Goal: Task Accomplishment & Management: Use online tool/utility

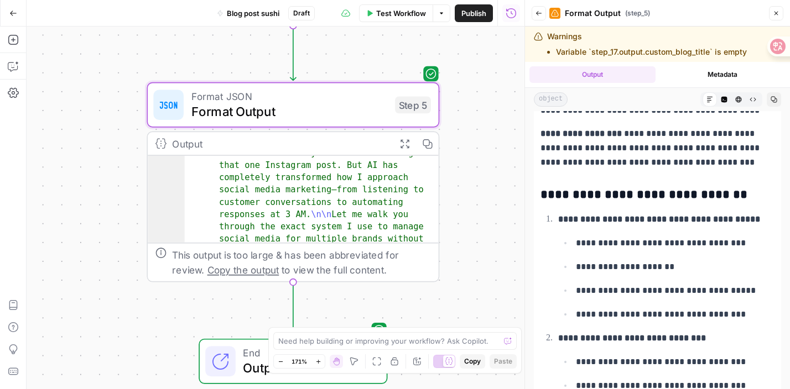
click at [534, 16] on button "Back" at bounding box center [538, 13] width 14 height 14
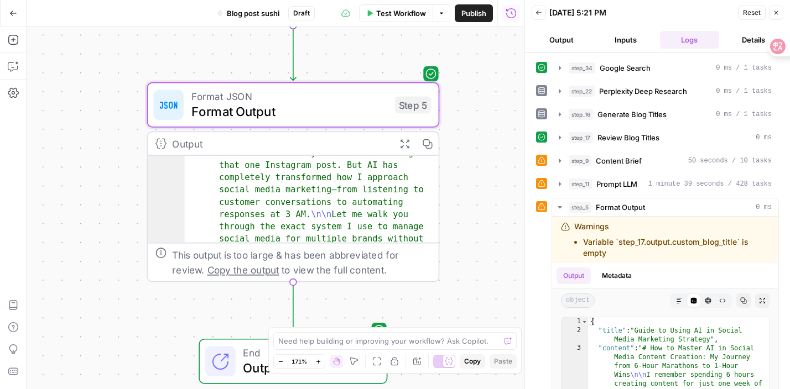
click at [566, 36] on button "Output" at bounding box center [561, 40] width 60 height 18
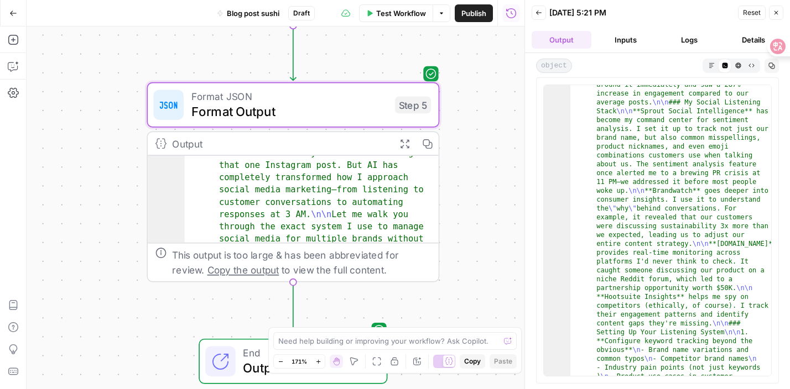
scroll to position [492, 0]
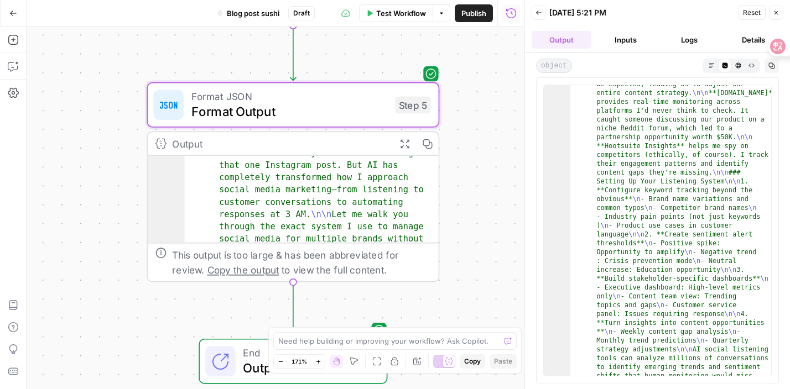
click at [617, 36] on button "Inputs" at bounding box center [625, 40] width 60 height 18
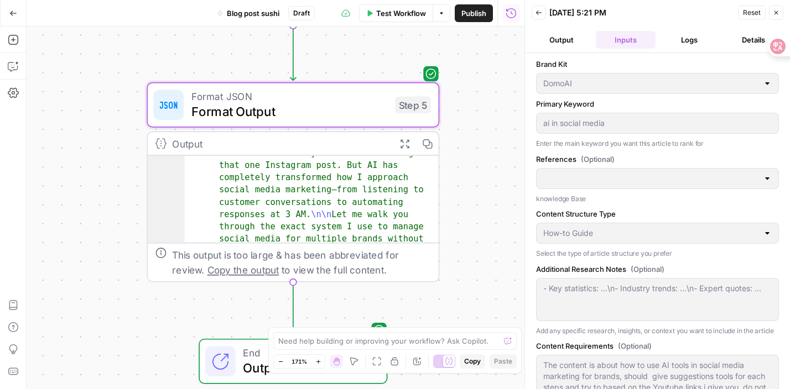
scroll to position [27, 0]
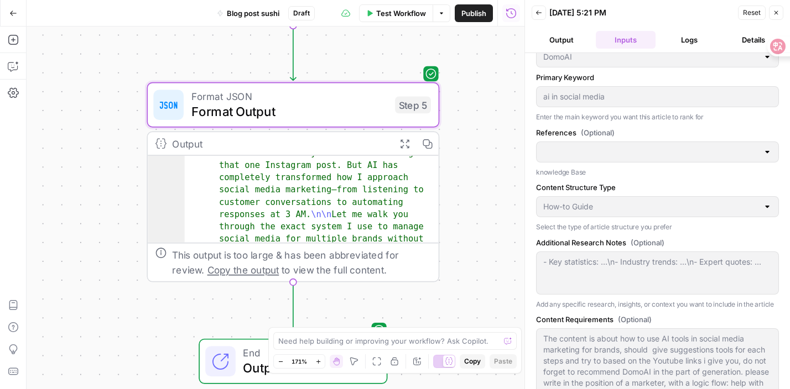
click at [425, 18] on span "Test Workflow" at bounding box center [401, 13] width 50 height 11
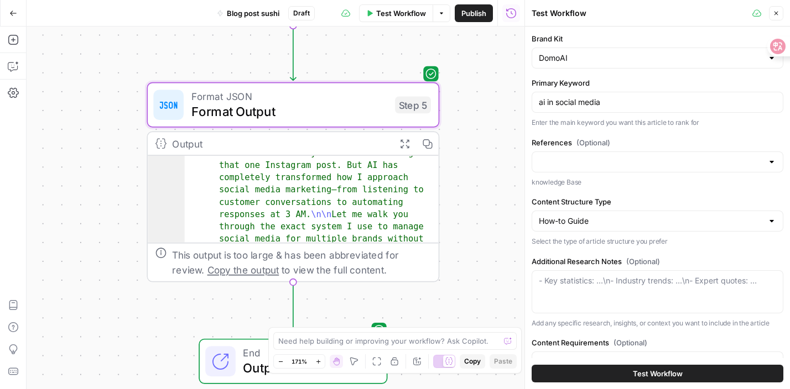
scroll to position [220, 0]
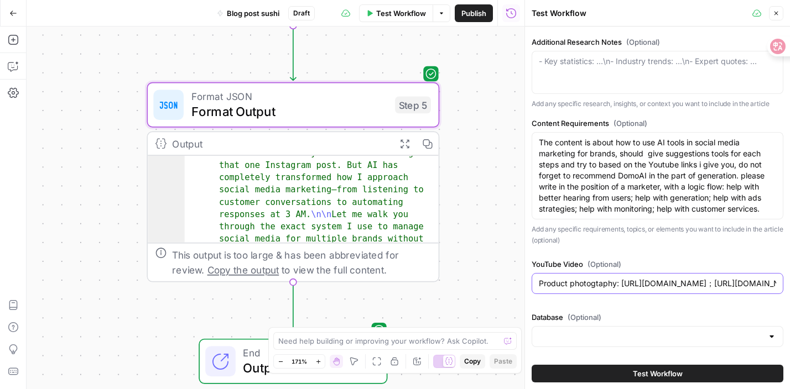
drag, startPoint x: 534, startPoint y: 285, endPoint x: 785, endPoint y: 281, distance: 250.5
click at [785, 281] on div "Brand Kit DomoAI Primary Keyword ai in social media Enter the main keyword you …" at bounding box center [657, 208] width 265 height 363
click at [567, 293] on div "Product photogtaphy: https://www.youtube.com/watch?v=CnjdhAxcXu8；https://www.yo…" at bounding box center [657, 283] width 252 height 21
drag, startPoint x: 536, startPoint y: 284, endPoint x: 779, endPoint y: 288, distance: 242.2
click at [779, 288] on div "Product photogtaphy: https://www.youtube.com/watch?v=CnjdhAxcXu8；https://www.yo…" at bounding box center [657, 283] width 252 height 21
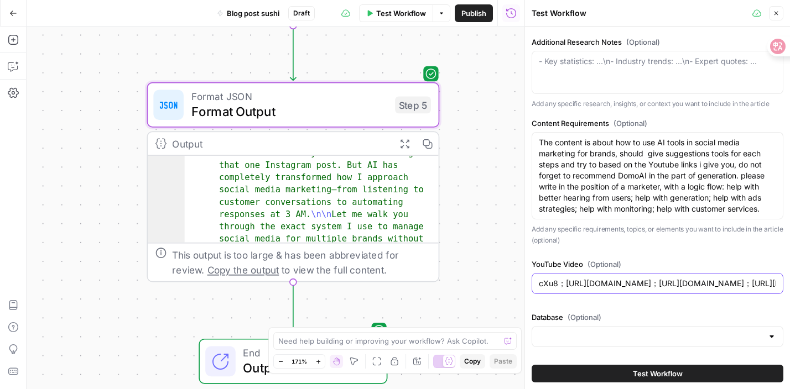
drag, startPoint x: 772, startPoint y: 284, endPoint x: 521, endPoint y: 282, distance: 251.0
click at [524, 282] on div "Test Workflow Close Brand Kit DomoAI Primary Keyword ai in social media Enter t…" at bounding box center [656, 194] width 265 height 389
type input "tps://www.youtube.com/watch?v=h0id3iyoAkI；https://www.youtube.com/watch?v=Rk8tF…"
drag, startPoint x: 537, startPoint y: 286, endPoint x: 782, endPoint y: 286, distance: 244.9
click at [782, 286] on div "tps://www.youtube.com/watch?v=h0id3iyoAkI；https://www.youtube.com/watch?v=Rk8tF…" at bounding box center [657, 283] width 252 height 21
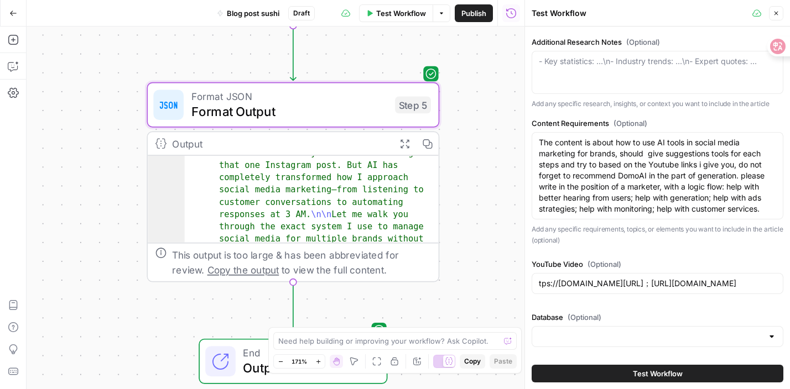
drag, startPoint x: 534, startPoint y: 283, endPoint x: 777, endPoint y: 289, distance: 243.3
click at [777, 289] on div "tps://www.youtube.com/watch?v=h0id3iyoAkI；https://www.youtube.com/watch?v=Rk8tF…" at bounding box center [657, 283] width 252 height 21
drag, startPoint x: 539, startPoint y: 280, endPoint x: 754, endPoint y: 289, distance: 215.3
click at [754, 289] on div "tps://www.youtube.com/watch?v=h0id3iyoAkI；https://www.youtube.com/watch?v=Rk8tF…" at bounding box center [657, 283] width 252 height 21
click at [670, 71] on div "- Key statistics: ...\n- Industry trends: ...\n- Expert quotes: ..." at bounding box center [657, 72] width 252 height 43
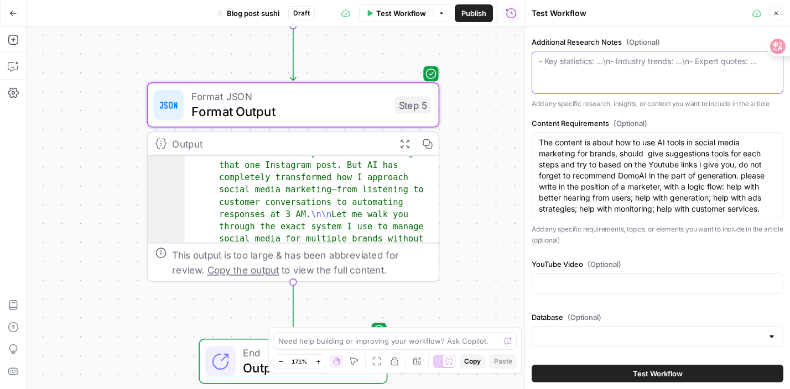
paste textarea "Source: Social Listening: https://www.youtube.com/watch?v=Rk8tFE9rAF8 Contents …"
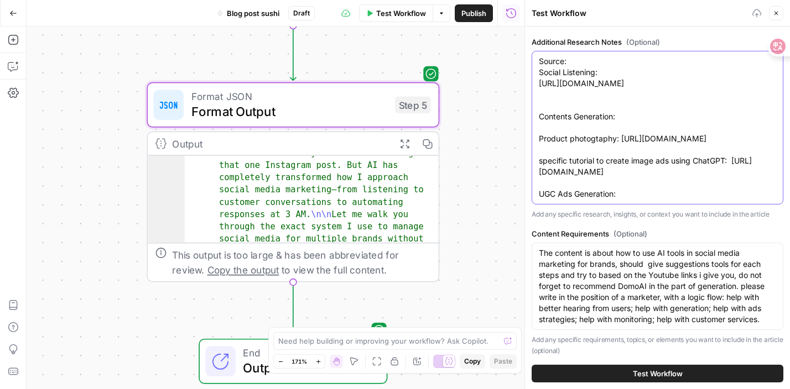
scroll to position [341, 0]
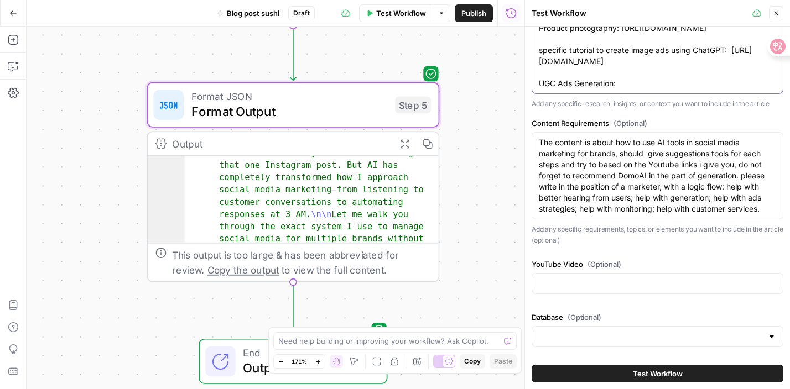
type textarea "Source: Social Listening: https://www.youtube.com/watch?v=Rk8tFE9rAF8 Contents …"
click at [633, 374] on span "Test Workflow" at bounding box center [658, 373] width 50 height 11
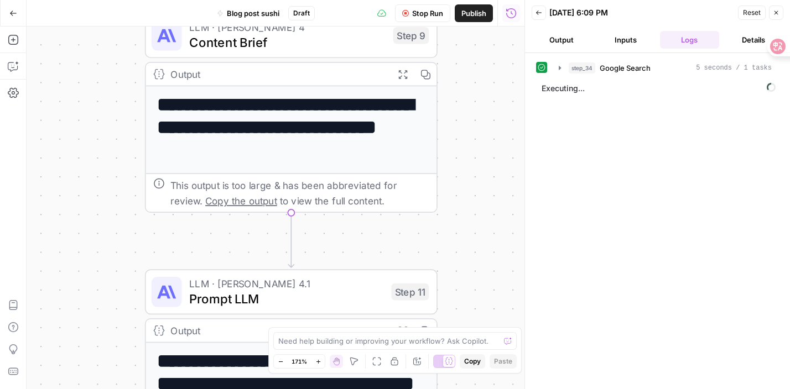
drag, startPoint x: 469, startPoint y: 125, endPoint x: 467, endPoint y: 412, distance: 287.5
click at [467, 389] on html "DomoAI New Home Browse Insights Opportunities Your Data Recent Grids Write Info…" at bounding box center [395, 194] width 790 height 389
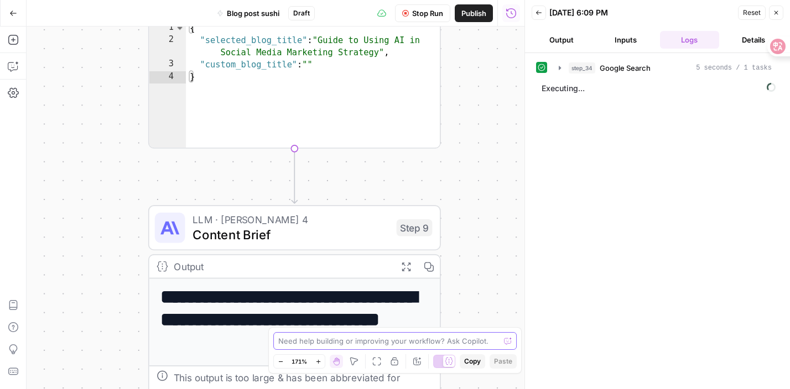
drag, startPoint x: 497, startPoint y: 148, endPoint x: 497, endPoint y: 336, distance: 187.4
click at [497, 337] on body "DomoAI New Home Browse Insights Opportunities Your Data Recent Grids Write Info…" at bounding box center [395, 194] width 790 height 389
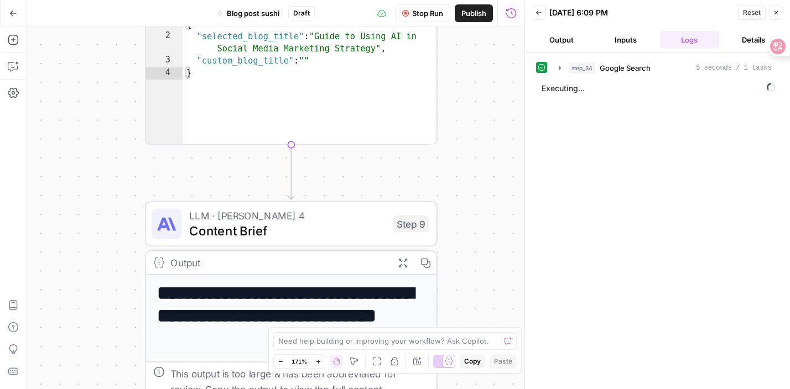
click at [562, 41] on button "Output" at bounding box center [561, 40] width 60 height 18
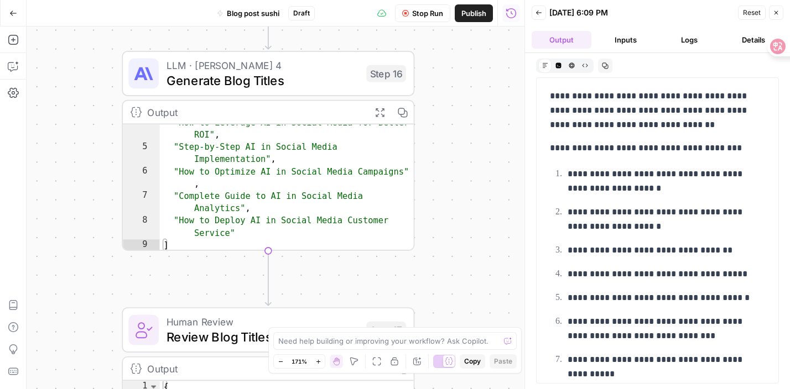
drag, startPoint x: 475, startPoint y: 123, endPoint x: 447, endPoint y: 411, distance: 289.4
click at [447, 389] on html "DomoAI New Home Browse Insights Opportunities Your Data Recent Grids Write Info…" at bounding box center [395, 194] width 790 height 389
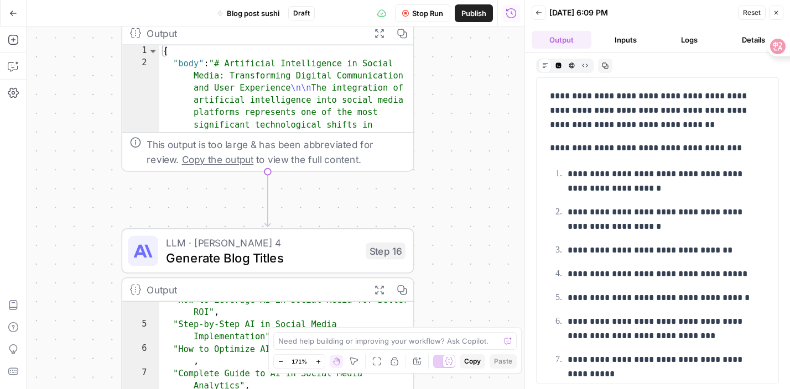
click at [490, 363] on body "DomoAI New Home Browse Insights Opportunities Your Data Recent Grids Write Info…" at bounding box center [395, 194] width 790 height 389
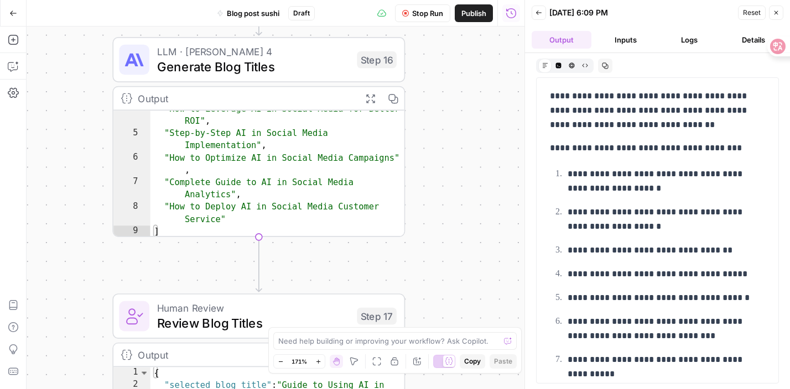
click at [482, 171] on div "Workflow Set Inputs Inputs Google Search Google Search Step 34 Output Expand Ou…" at bounding box center [276, 208] width 498 height 363
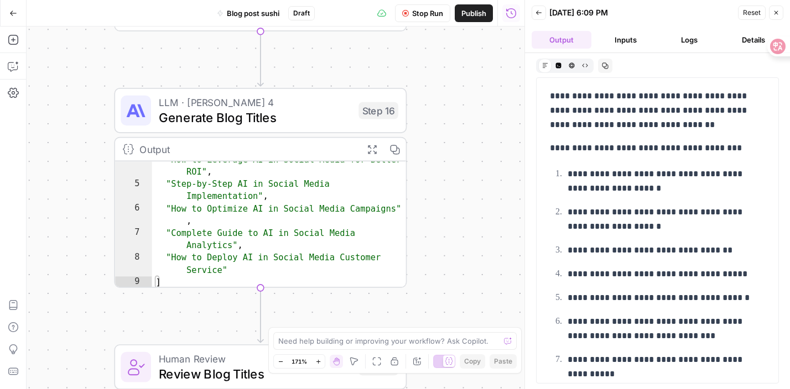
click at [461, 358] on body "DomoAI New Home Browse Insights Opportunities Your Data Recent Grids Write Info…" at bounding box center [395, 194] width 790 height 389
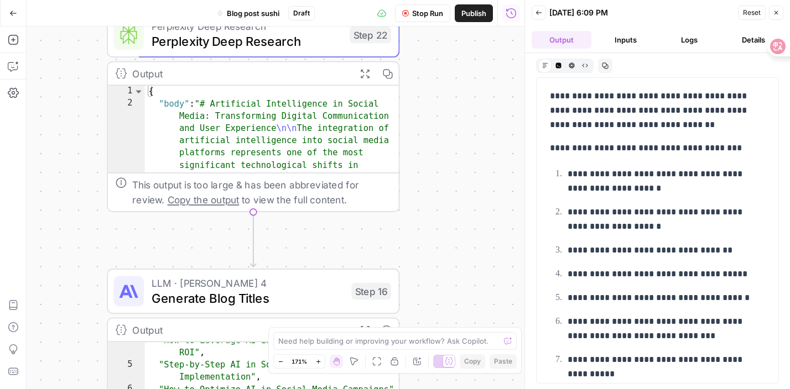
drag, startPoint x: 453, startPoint y: 168, endPoint x: 457, endPoint y: 354, distance: 185.8
click at [457, 354] on body "DomoAI New Home Browse Insights Opportunities Your Data Recent Grids Write Info…" at bounding box center [395, 194] width 790 height 389
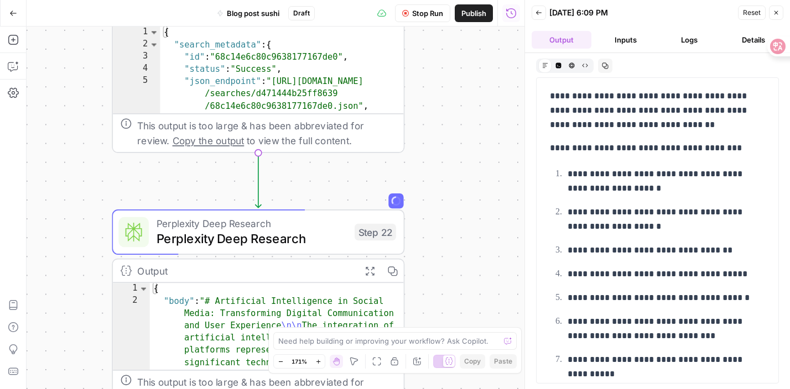
drag, startPoint x: 483, startPoint y: 210, endPoint x: 488, endPoint y: 408, distance: 198.0
click at [488, 389] on html "DomoAI New Home Browse Insights Opportunities Your Data Recent Grids Write Info…" at bounding box center [395, 194] width 790 height 389
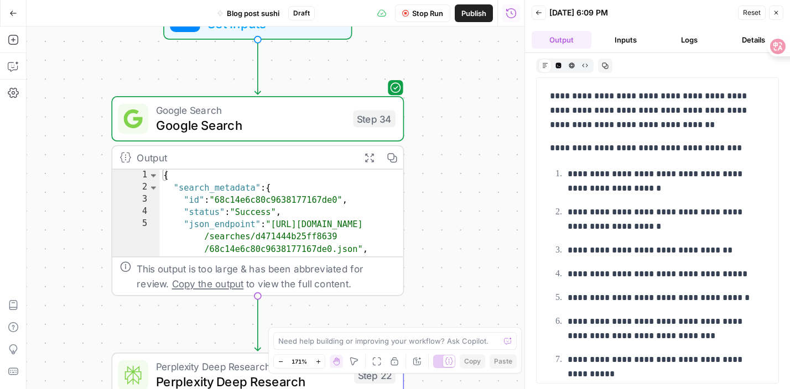
drag, startPoint x: 476, startPoint y: 212, endPoint x: 472, endPoint y: 351, distance: 139.4
click at [473, 352] on body "DomoAI New Home Browse Insights Opportunities Your Data Recent Grids Write Info…" at bounding box center [395, 194] width 790 height 389
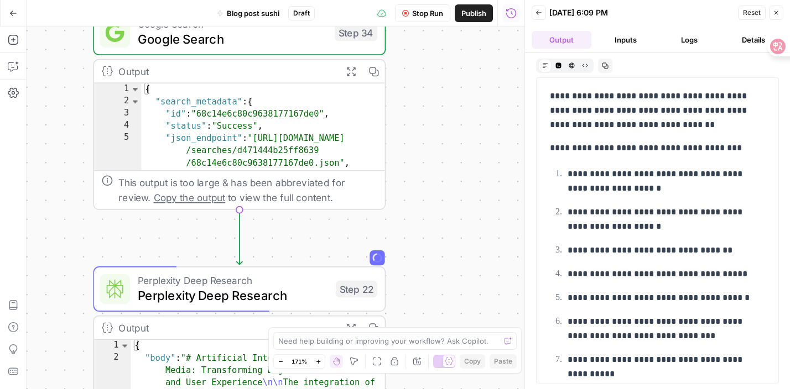
drag, startPoint x: 456, startPoint y: 216, endPoint x: 441, endPoint y: 122, distance: 95.7
click at [441, 122] on div "Workflow Set Inputs Inputs Google Search Google Search Step 34 Output Expand Ou…" at bounding box center [276, 208] width 498 height 363
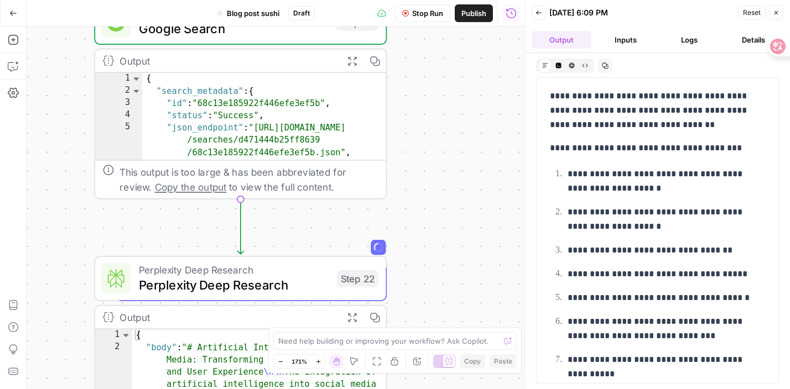
click at [621, 45] on button "Inputs" at bounding box center [625, 40] width 60 height 18
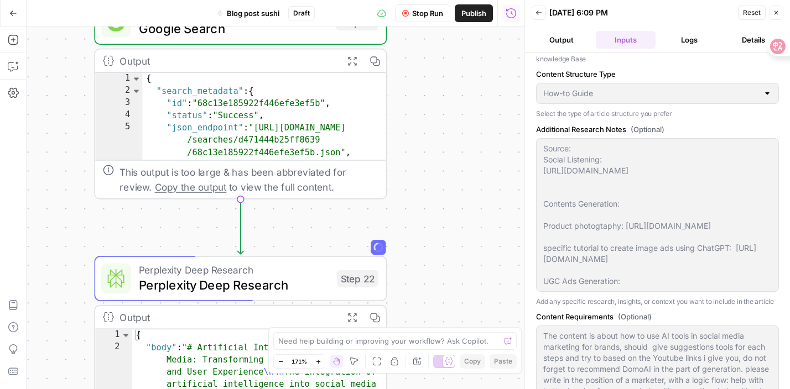
scroll to position [142, 0]
click at [323, 279] on span "Perplexity Deep Research" at bounding box center [234, 285] width 191 height 19
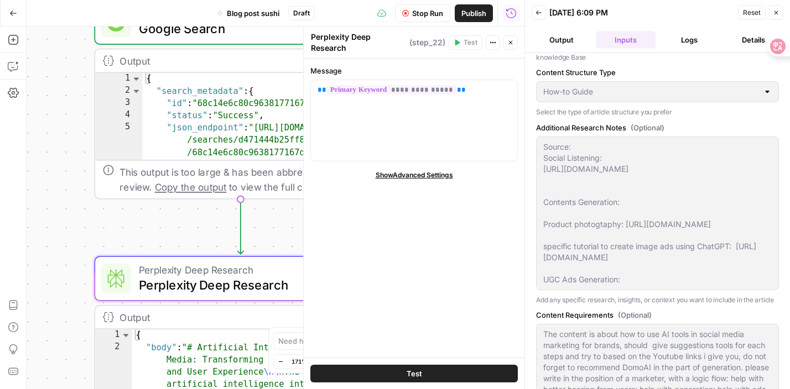
scroll to position [295, 0]
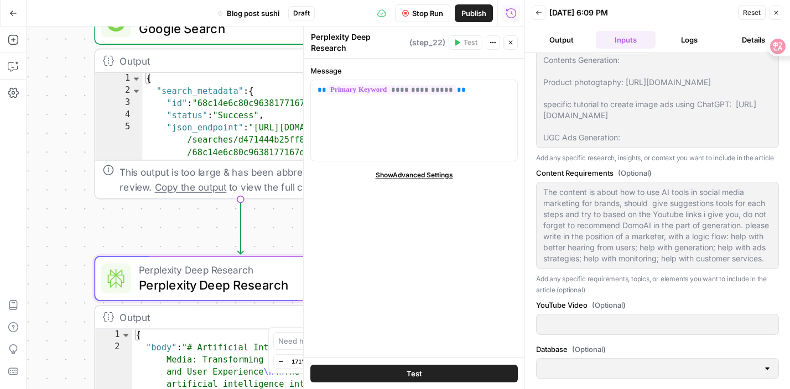
click at [404, 10] on icon "button" at bounding box center [405, 13] width 7 height 7
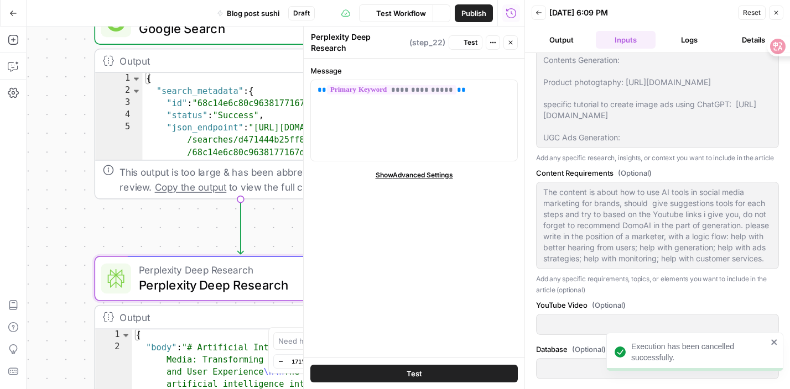
click at [414, 9] on span "Test Workflow" at bounding box center [401, 13] width 50 height 11
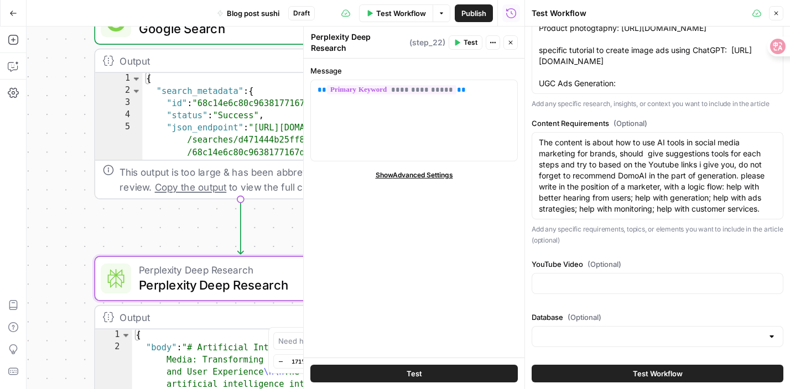
scroll to position [341, 0]
click at [598, 289] on div at bounding box center [657, 283] width 252 height 21
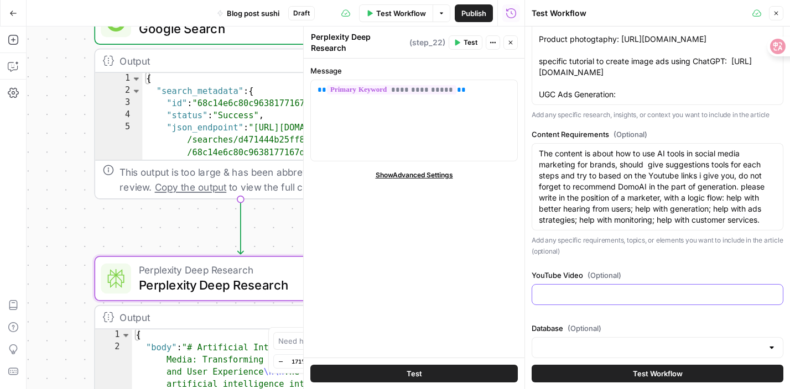
scroll to position [315, 0]
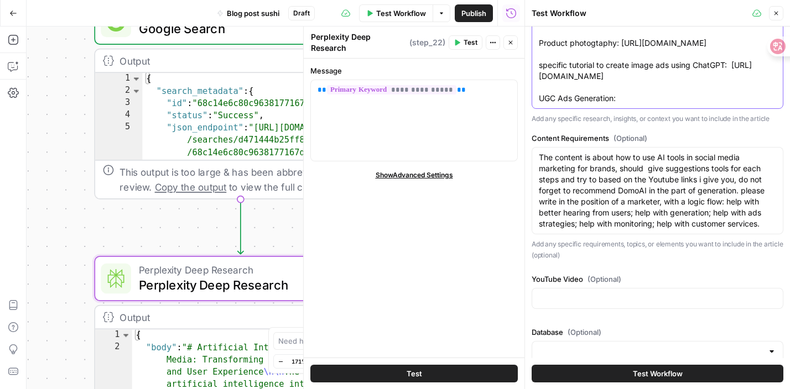
click at [590, 86] on textarea "Source: Social Listening: https://www.youtube.com/watch?v=Rk8tFE9rAF8 Contents …" at bounding box center [657, 32] width 237 height 144
click at [571, 91] on textarea "Source: Social Listening: https://www.youtube.com/watch?v=Rk8tFE9rAF8 Contents …" at bounding box center [657, 32] width 237 height 144
drag, startPoint x: 536, startPoint y: 86, endPoint x: 644, endPoint y: 98, distance: 108.0
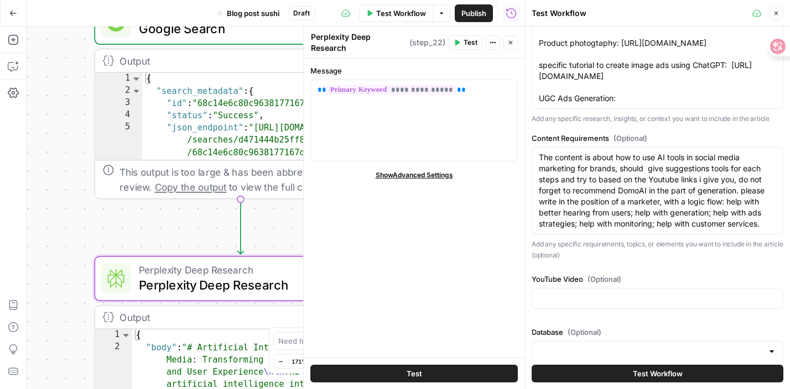
click at [644, 99] on div "Source: Social Listening: https://www.youtube.com/watch?v=Rk8tFE9rAF8 Contents …" at bounding box center [657, 32] width 252 height 154
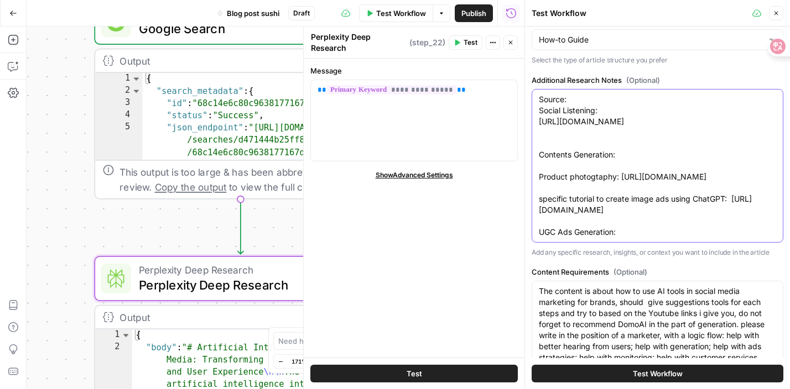
scroll to position [171, 0]
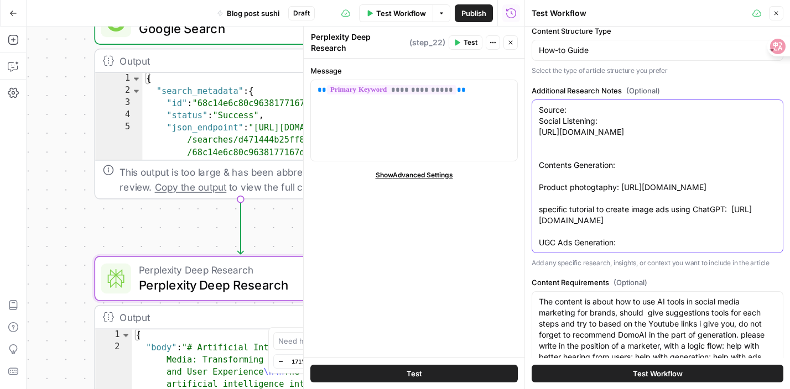
drag, startPoint x: 621, startPoint y: 257, endPoint x: 534, endPoint y: 97, distance: 182.4
click at [534, 100] on div "Source: Social Listening: https://www.youtube.com/watch?v=Rk8tFE9rAF8 Contents …" at bounding box center [657, 177] width 252 height 154
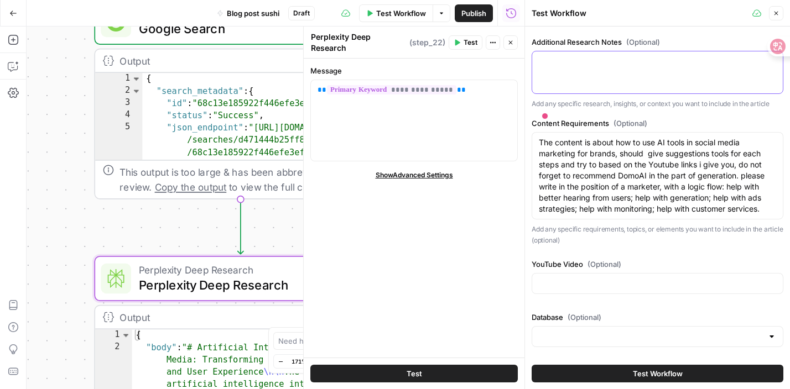
scroll to position [185, 0]
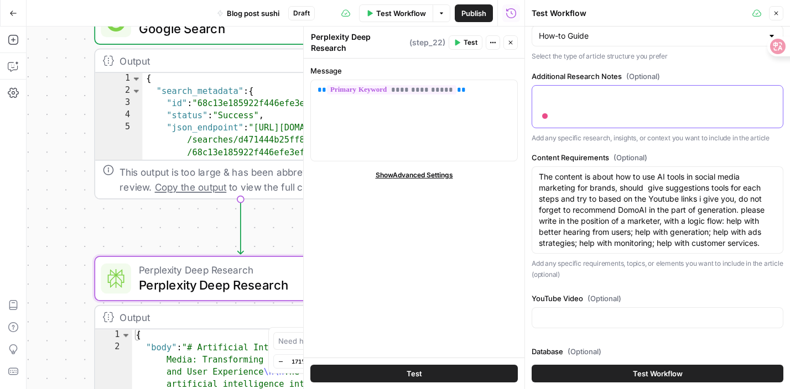
paste textarea "Understand what people are saying Your brand on social media is of vital import…"
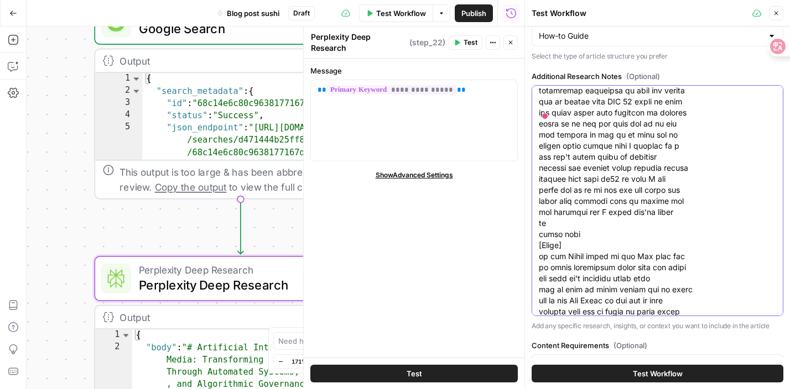
scroll to position [3118, 0]
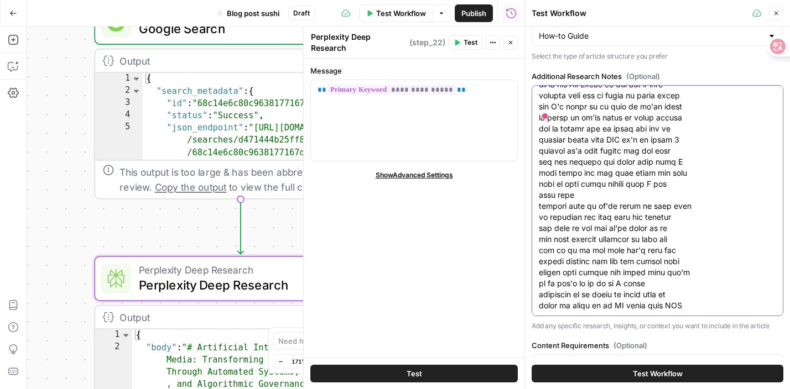
paste textarea "compared to image examples people might be familiar with like mid Journey flux …"
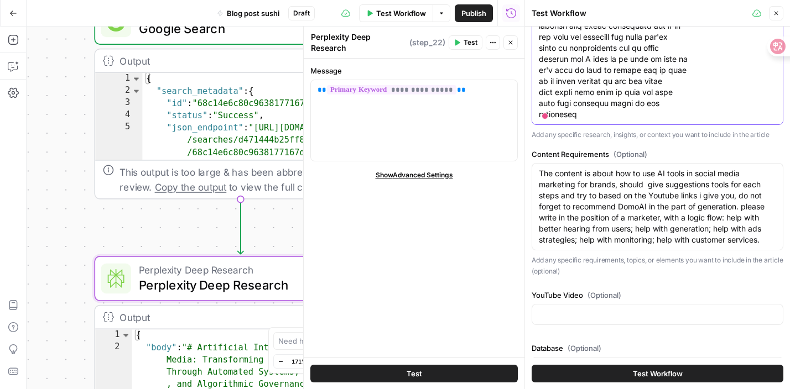
scroll to position [372, 0]
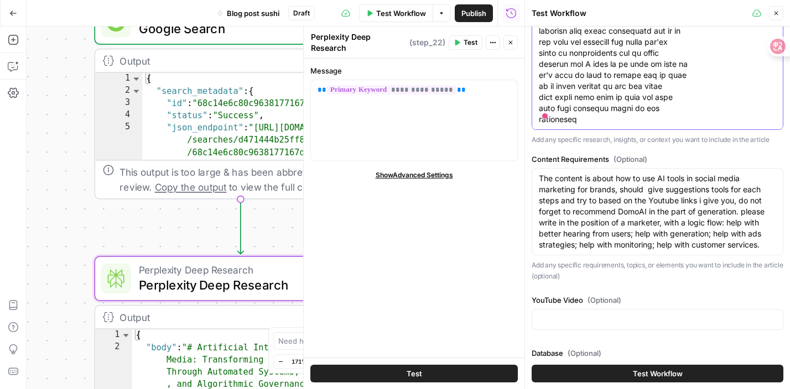
type textarea "Understand what people are saying Your brand on social media is of vital import…"
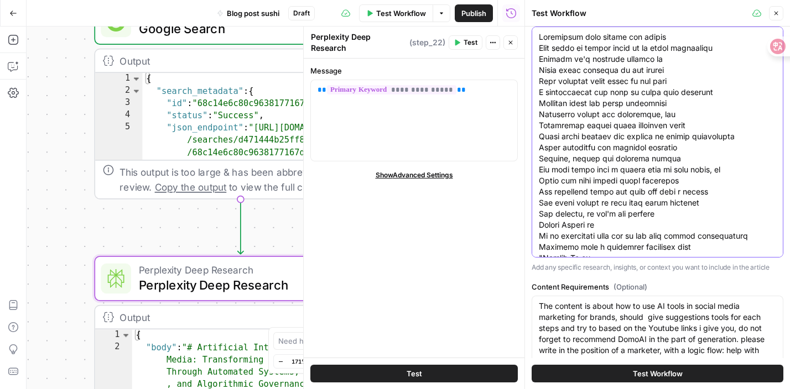
scroll to position [0, 0]
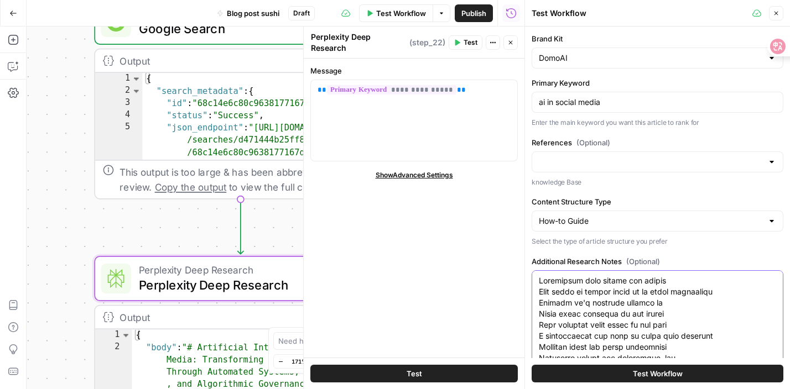
drag, startPoint x: 584, startPoint y: 122, endPoint x: 557, endPoint y: -80, distance: 204.1
click at [557, 0] on html "DomoAI New Home Browse Insights Opportunities Your Data Recent Grids Write Info…" at bounding box center [395, 194] width 790 height 389
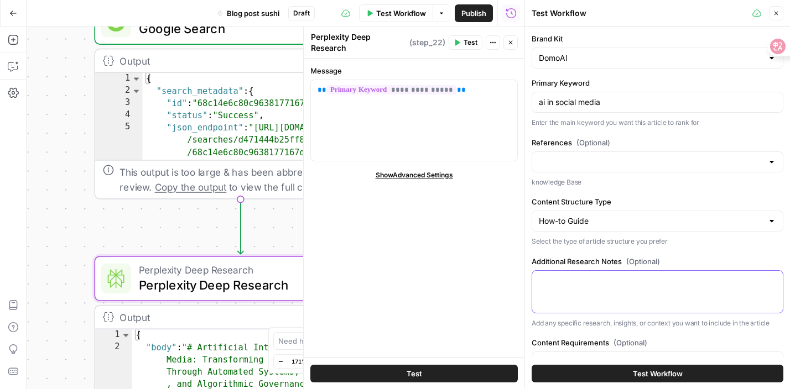
paste textarea "Understand what people are saying Your brand on social media is of vital import…"
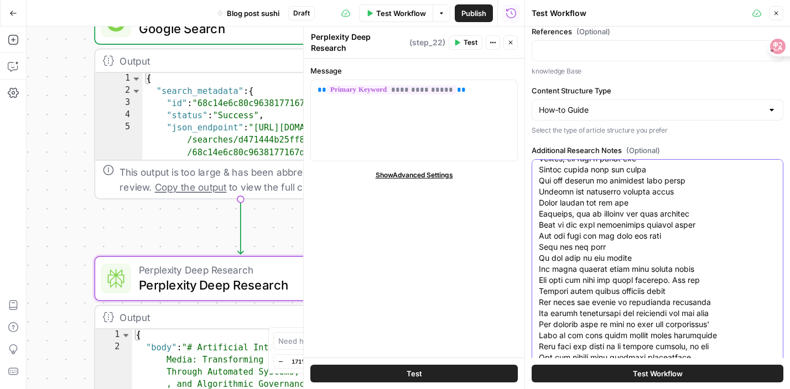
scroll to position [408, 0]
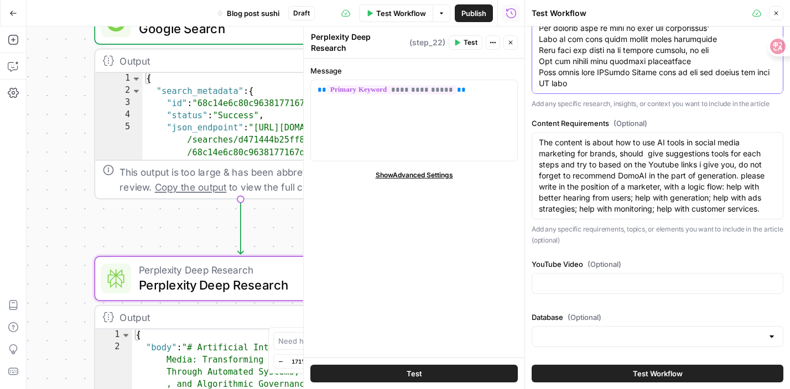
paste textarea "Understand what people are saying Your brand on social media is of vital import…"
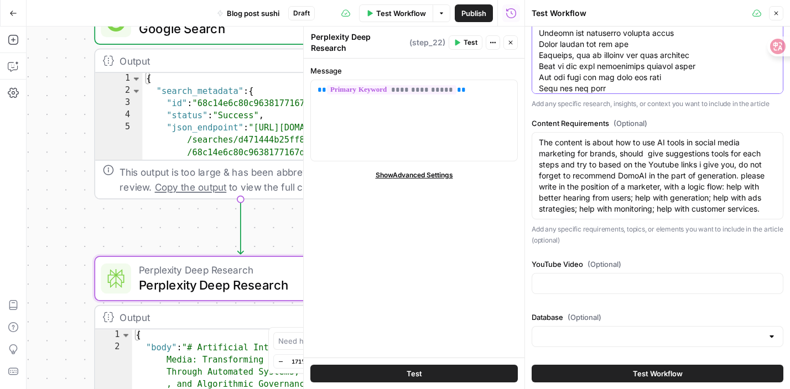
scroll to position [11069, 0]
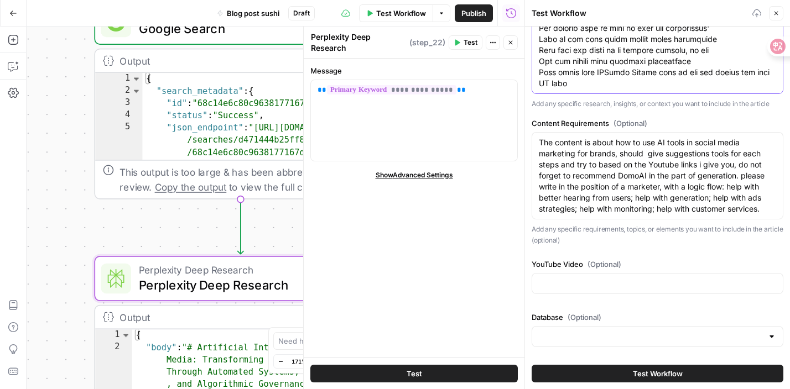
paste textarea "we winning what would that mean for your business well I'll tell you what it wo…"
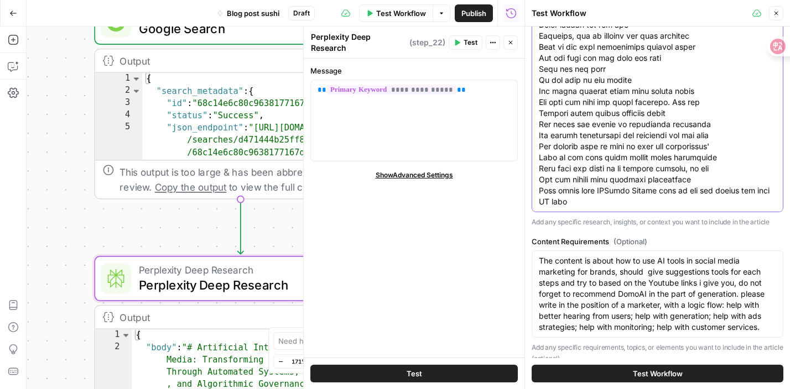
paste textarea "we winning what would that mean for your business well I'll tell you what it wo…"
type textarea "Understand what people are saying Your brand on social media is of vital import…"
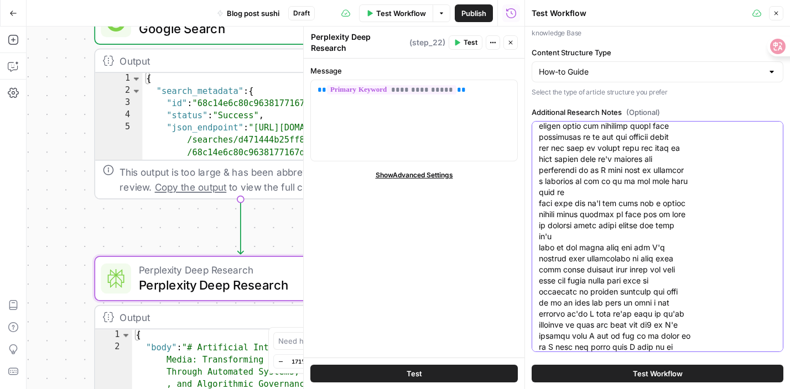
scroll to position [140, 0]
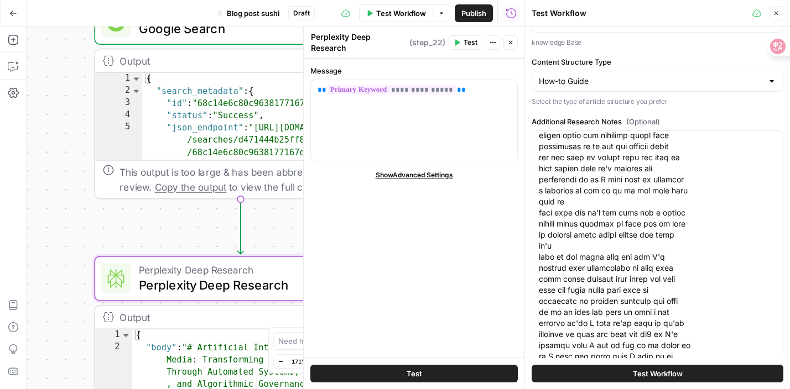
click at [624, 371] on button "Test Workflow" at bounding box center [657, 374] width 252 height 18
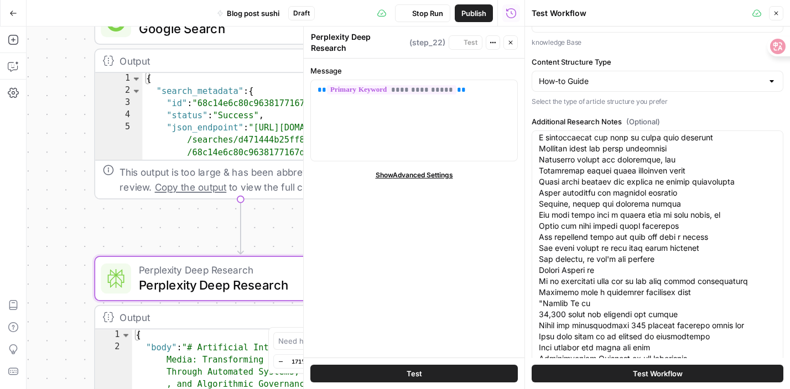
scroll to position [64, 0]
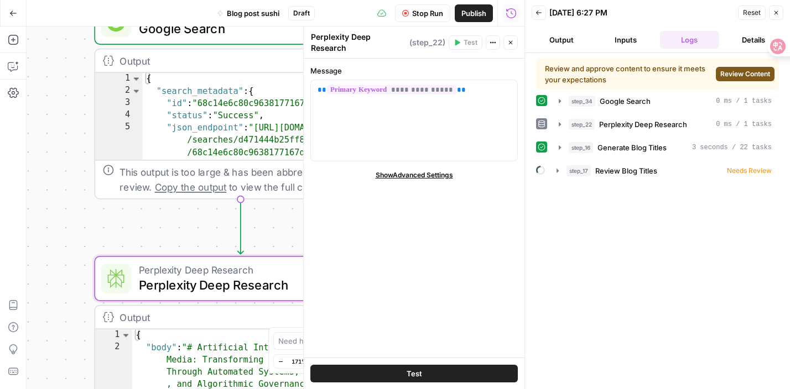
click at [572, 33] on button "Output" at bounding box center [561, 40] width 60 height 18
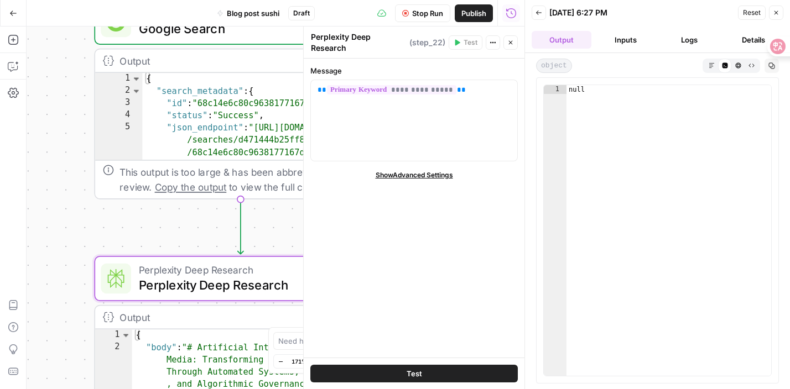
click at [270, 213] on div "Workflow Set Inputs Inputs Google Search Google Search Step 34 Output Expand Ou…" at bounding box center [276, 208] width 498 height 363
click at [513, 44] on icon "button" at bounding box center [510, 42] width 7 height 7
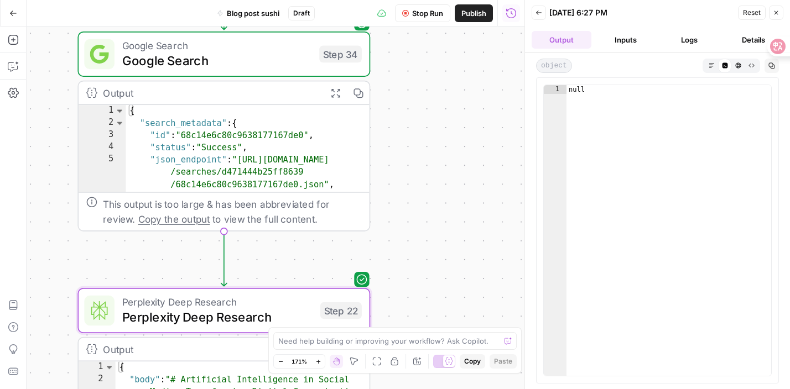
drag, startPoint x: 425, startPoint y: 93, endPoint x: 408, endPoint y: 126, distance: 36.6
click at [408, 126] on div "Workflow Set Inputs Inputs Google Search Google Search Step 34 Output Expand Ou…" at bounding box center [276, 208] width 498 height 363
click at [627, 36] on button "Inputs" at bounding box center [625, 40] width 60 height 18
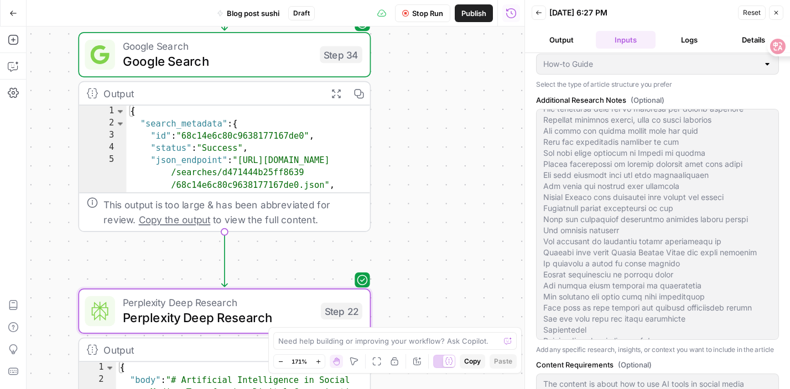
scroll to position [755, 0]
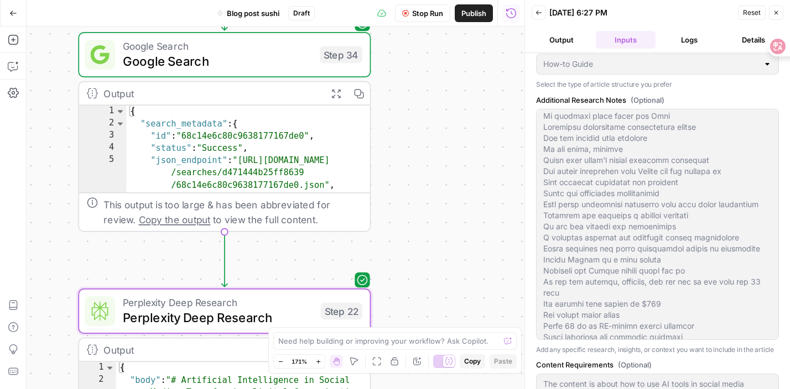
click at [615, 211] on div "Brand Kit DomoAI Primary Keyword ai in social media Enter the main keyword you …" at bounding box center [657, 232] width 243 height 686
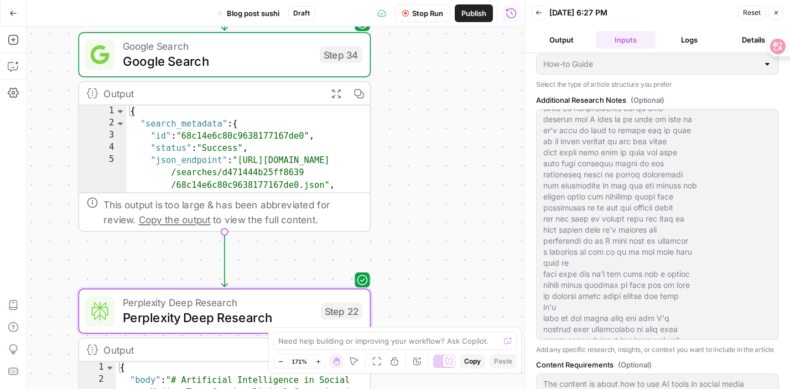
scroll to position [361, 0]
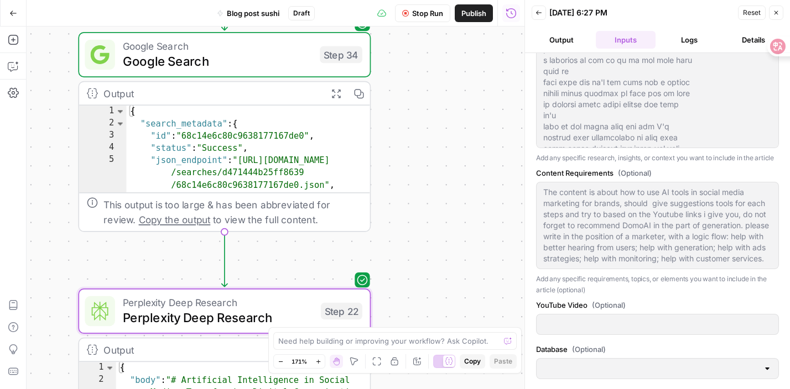
click at [461, 233] on div "Workflow Set Inputs Inputs Google Search Google Search Step 34 Output Expand Ou…" at bounding box center [276, 208] width 498 height 363
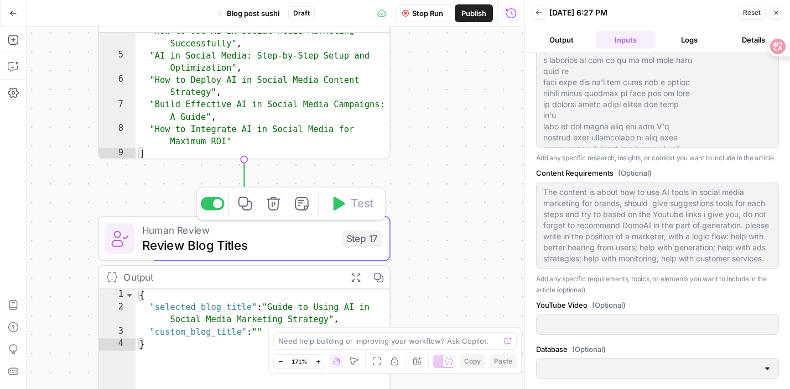
click at [416, 199] on div "Workflow Set Inputs Inputs Google Search Google Search Step 34 Output Expand Ou…" at bounding box center [276, 208] width 498 height 363
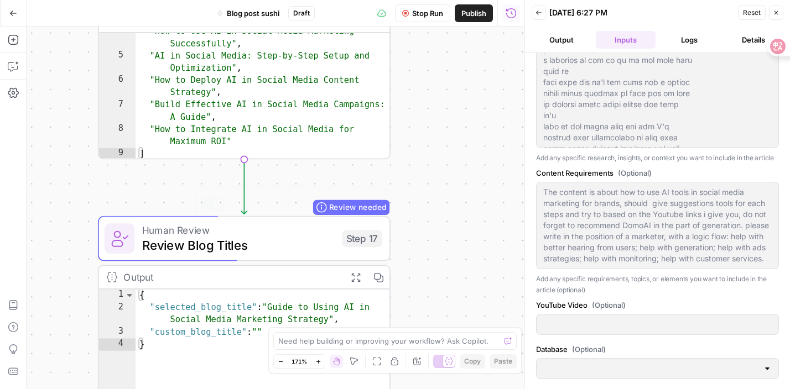
click at [271, 243] on span "Review Blog Titles" at bounding box center [238, 245] width 192 height 19
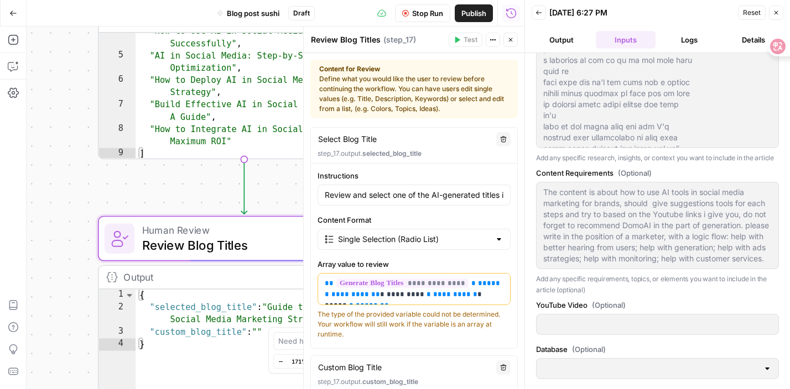
type textarea "*"
click at [222, 150] on div ""How to Use AI in Social Media Marketing Successfully" , "AI in Social Media: S…" at bounding box center [262, 107] width 255 height 164
click at [513, 38] on icon "button" at bounding box center [510, 39] width 7 height 7
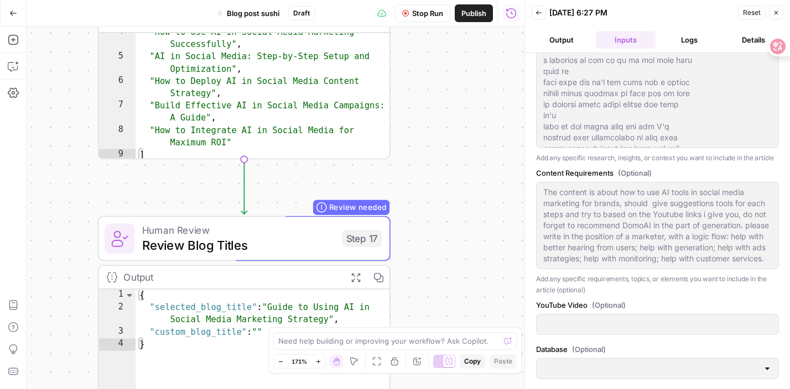
scroll to position [0, 0]
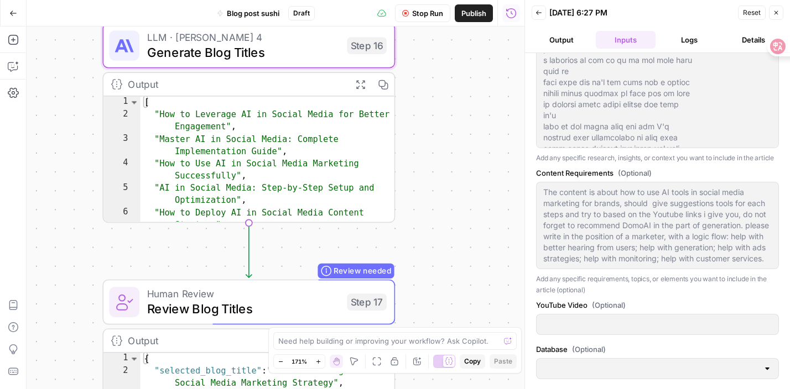
click at [426, 267] on div "Workflow Set Inputs Inputs Google Search Google Search Step 34 Output Expand Ou…" at bounding box center [276, 208] width 498 height 363
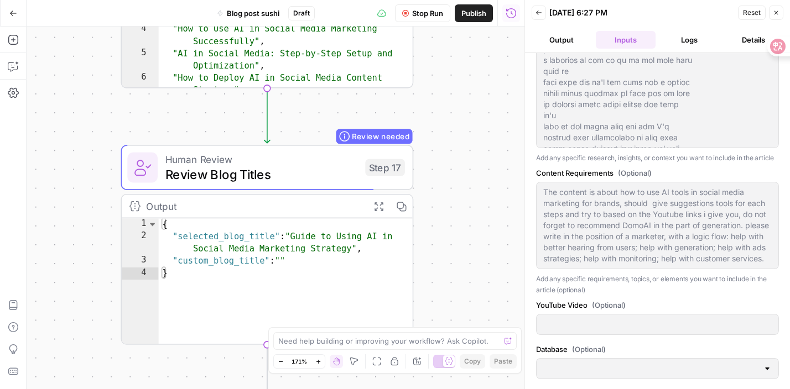
click at [570, 43] on button "Output" at bounding box center [561, 40] width 60 height 18
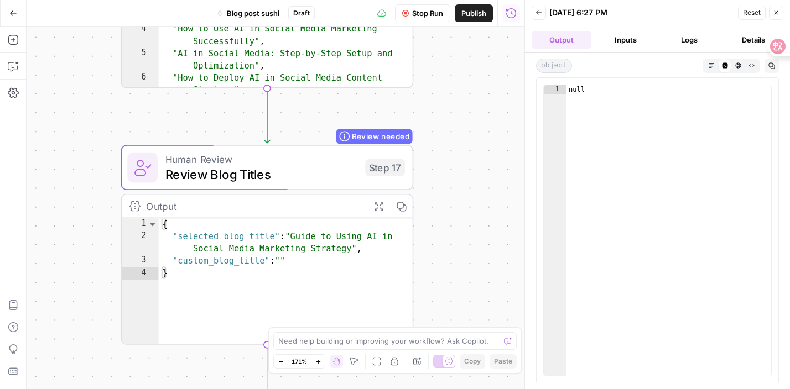
click at [405, 19] on button "Stop Run" at bounding box center [422, 13] width 55 height 18
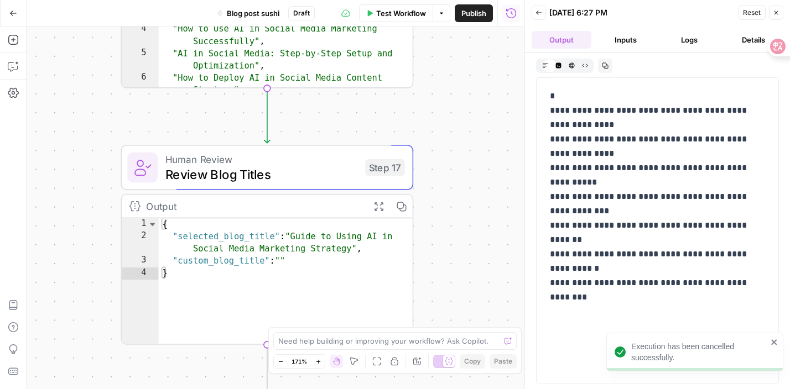
click at [388, 9] on span "Test Workflow" at bounding box center [401, 13] width 50 height 11
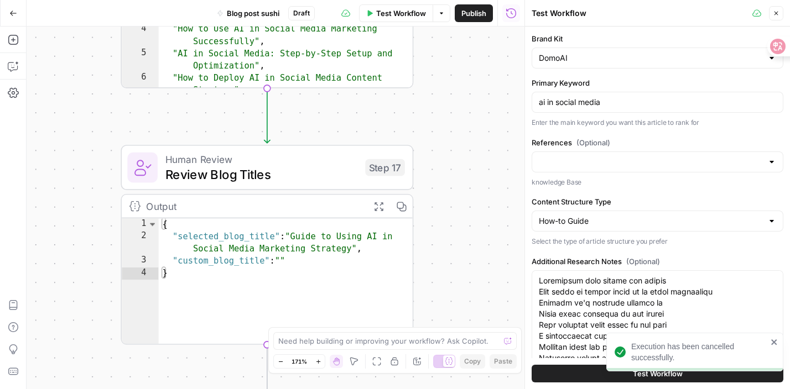
click at [578, 370] on button "Test Workflow" at bounding box center [657, 374] width 252 height 18
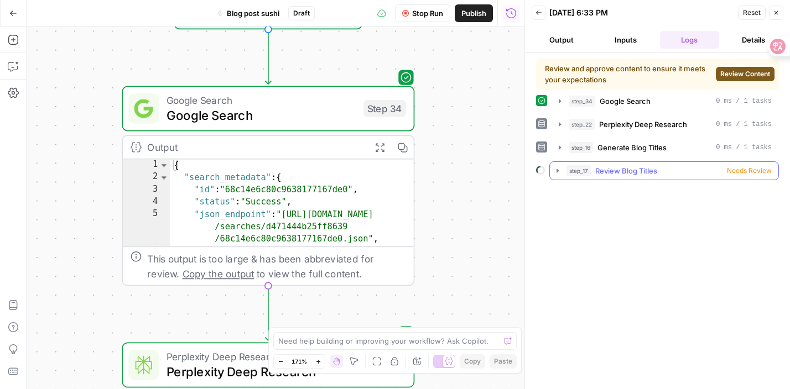
click at [744, 172] on span "Needs Review" at bounding box center [749, 171] width 45 height 10
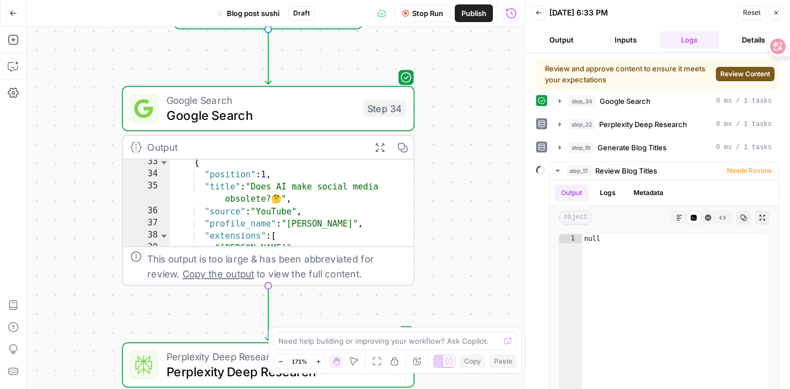
scroll to position [347, 0]
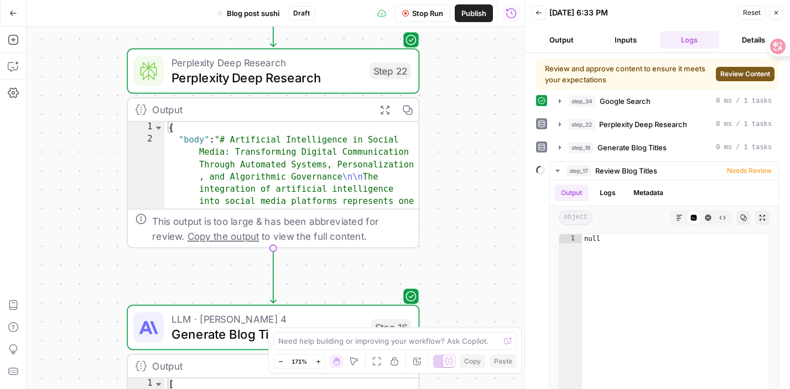
click at [462, 257] on div "Workflow Set Inputs Inputs Google Search Google Search Step 34 Output Expand Ou…" at bounding box center [276, 208] width 498 height 363
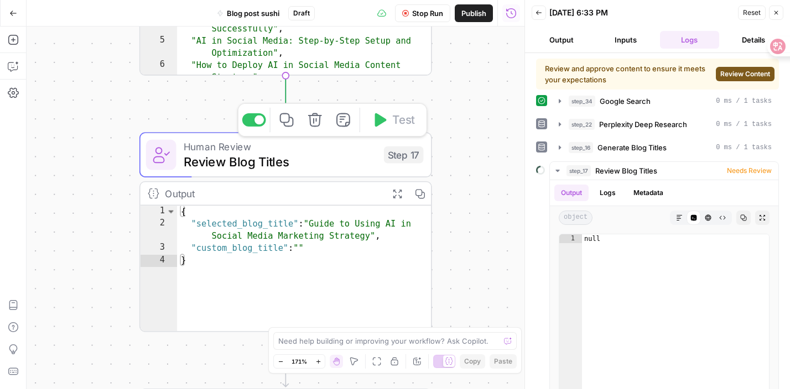
click at [433, 128] on div "Workflow Set Inputs Inputs Google Search Google Search Step 34 Output Expand Ou…" at bounding box center [276, 208] width 498 height 363
click at [487, 105] on div "Workflow Set Inputs Inputs Google Search Google Search Step 34 Output Expand Ou…" at bounding box center [276, 208] width 498 height 363
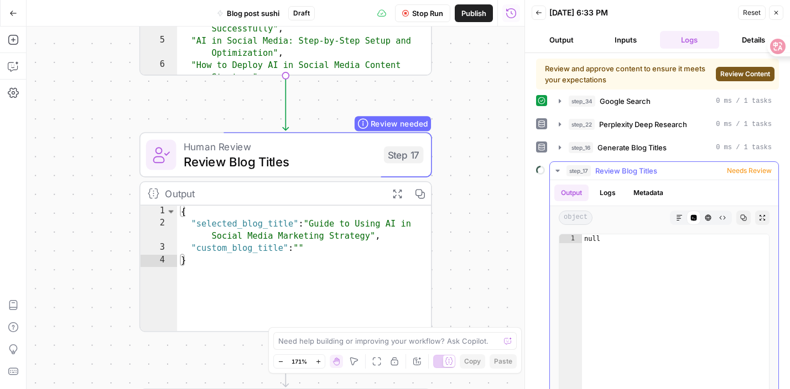
scroll to position [74, 0]
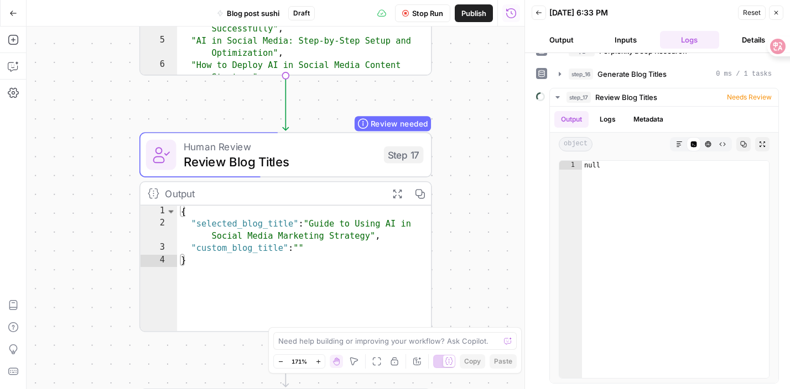
click at [628, 44] on button "Inputs" at bounding box center [625, 40] width 60 height 18
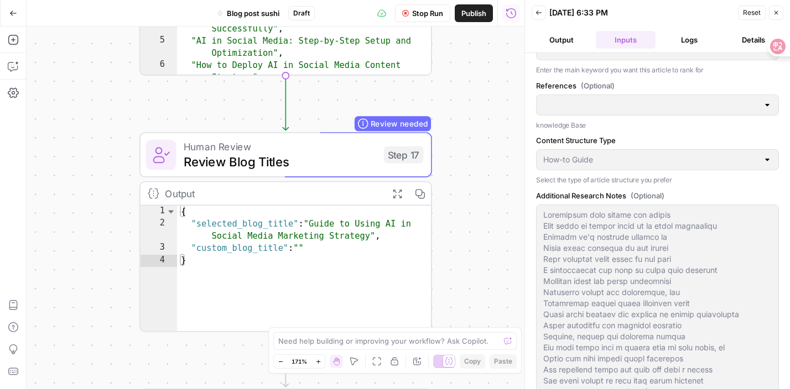
click at [551, 208] on div at bounding box center [657, 320] width 243 height 231
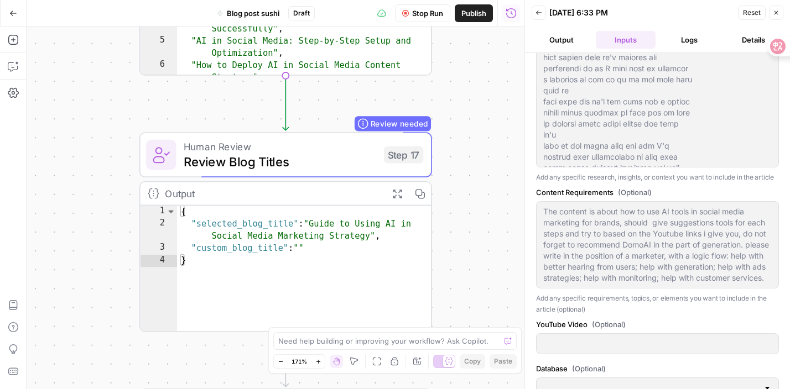
scroll to position [361, 0]
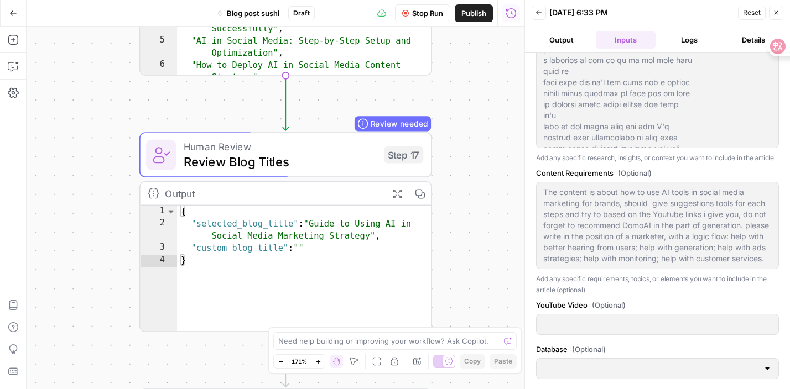
click at [594, 389] on html "DomoAI New Home Browse Insights Opportunities Your Data Recent Grids Write Info…" at bounding box center [395, 194] width 790 height 389
click at [598, 310] on div "Brand Kit DomoAI Primary Keyword ai in social media Enter the main keyword you …" at bounding box center [657, 41] width 243 height 686
drag, startPoint x: 543, startPoint y: 192, endPoint x: 576, endPoint y: 308, distance: 120.8
click at [576, 308] on div "Brand Kit DomoAI Primary Keyword ai in social media Enter the main keyword you …" at bounding box center [657, 41] width 243 height 686
click at [11, 15] on icon "button" at bounding box center [13, 13] width 8 height 8
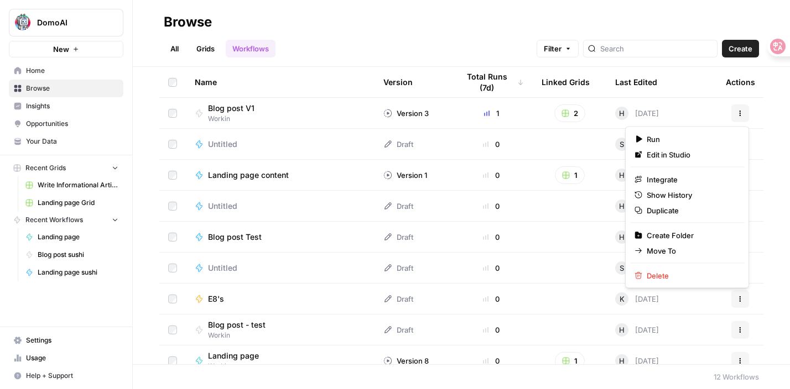
click at [744, 113] on button "Actions" at bounding box center [740, 114] width 18 height 18
click at [665, 207] on span "Duplicate" at bounding box center [690, 210] width 88 height 11
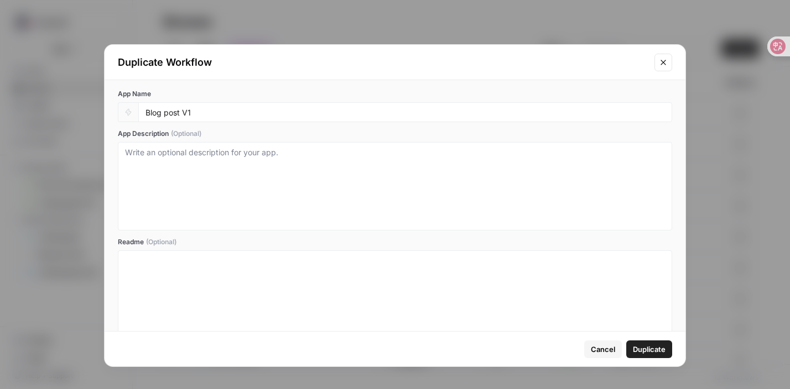
click at [238, 103] on div "Blog post V1" at bounding box center [405, 112] width 534 height 20
click at [237, 112] on input "Blog post V1" at bounding box center [404, 112] width 519 height 10
type input "Blog post sususu"
click at [642, 349] on span "Duplicate" at bounding box center [649, 349] width 33 height 11
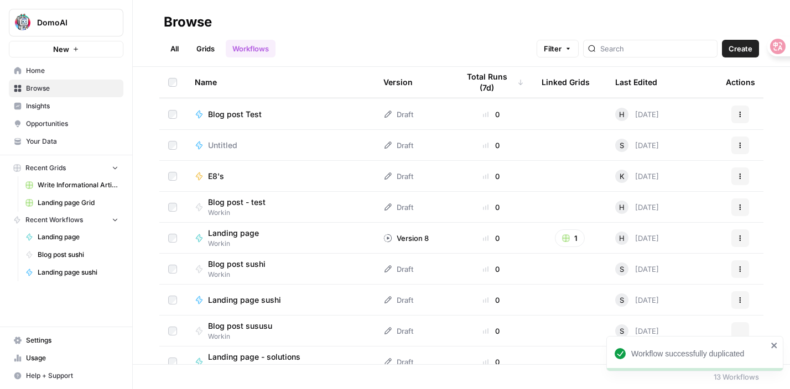
scroll to position [136, 0]
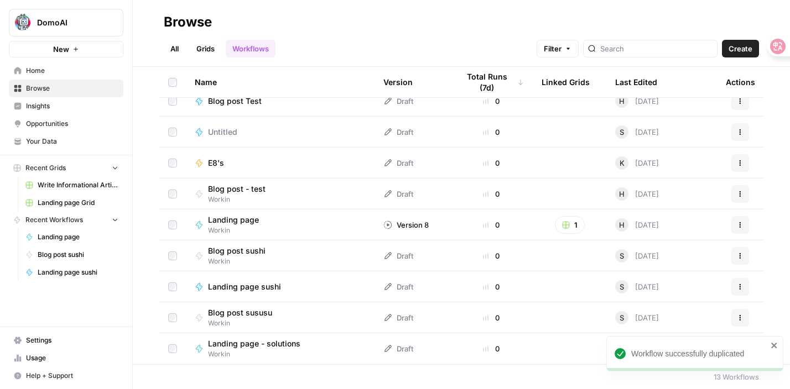
click at [245, 313] on span "Blog post sususu" at bounding box center [240, 312] width 64 height 11
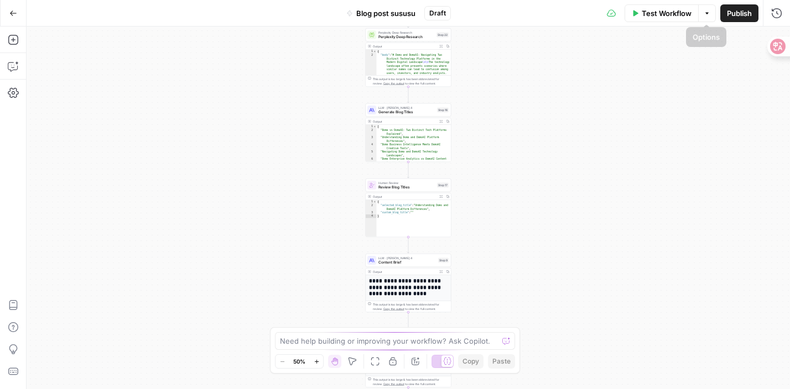
click at [667, 17] on span "Test Workflow" at bounding box center [666, 13] width 50 height 11
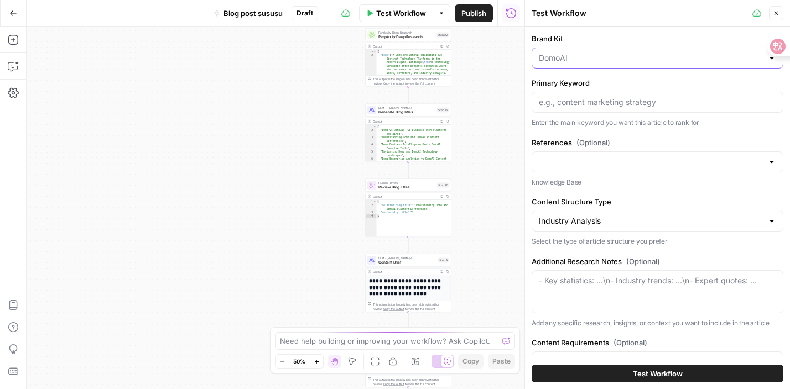
click at [593, 56] on input "Brand Kit" at bounding box center [651, 58] width 224 height 11
type input "A"
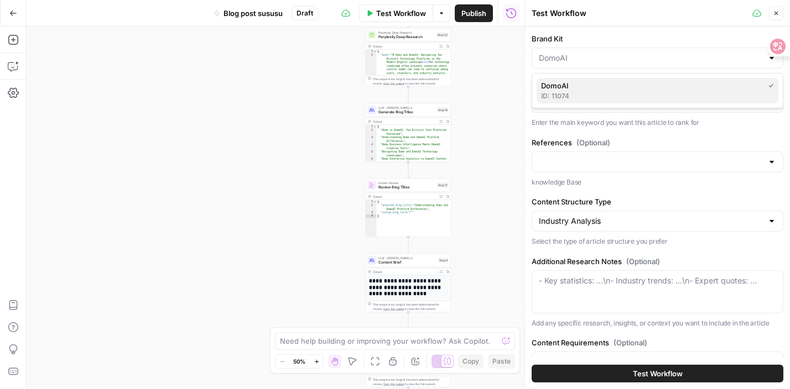
click at [590, 83] on span "DomoAI" at bounding box center [650, 85] width 218 height 11
type input "DomoAI"
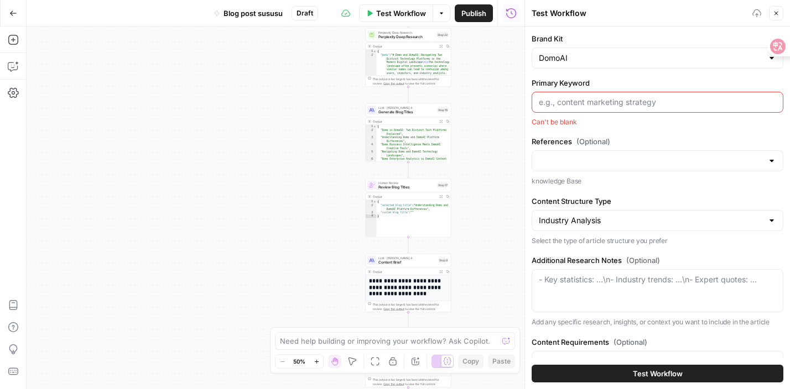
click at [579, 99] on input "Primary Keyword" at bounding box center [657, 102] width 237 height 11
type input "ai in social media"
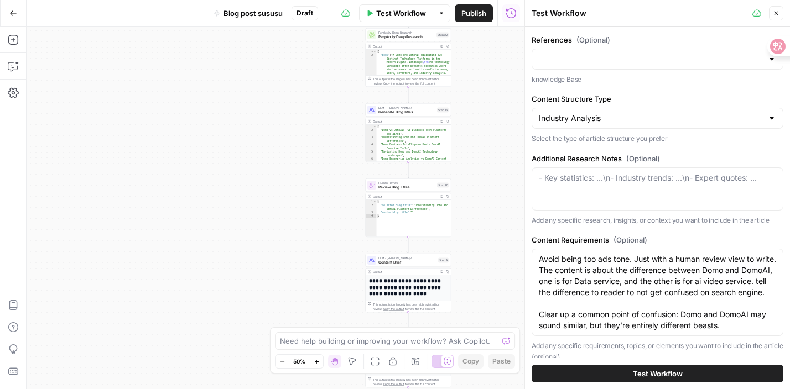
scroll to position [103, 0]
click at [633, 129] on div "Content Structure Type Industry Analysis Select the type of article structure y…" at bounding box center [657, 118] width 252 height 51
click at [776, 114] on div "Industry Analysis" at bounding box center [657, 117] width 252 height 21
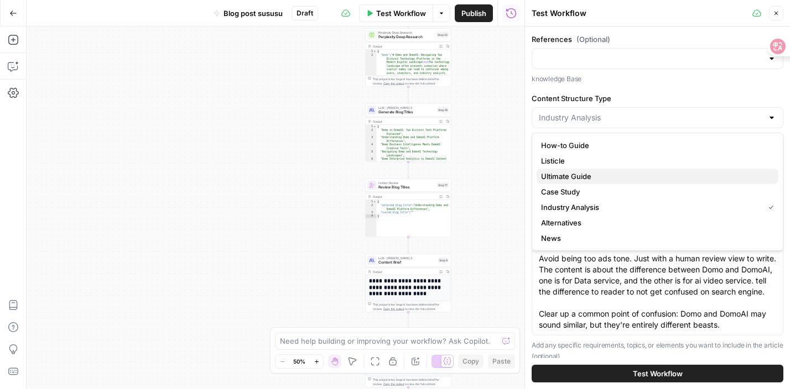
click at [599, 174] on span "Ultimate Guide" at bounding box center [655, 176] width 228 height 11
type input "Ultimate Guide"
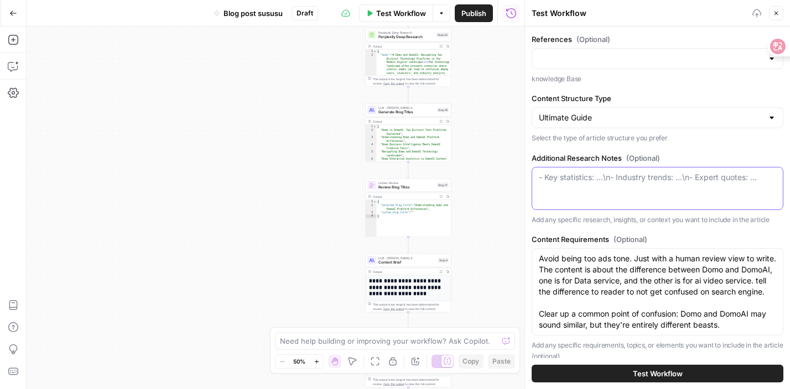
click at [599, 174] on textarea "Additional Research Notes (Optional)" at bounding box center [657, 177] width 237 height 11
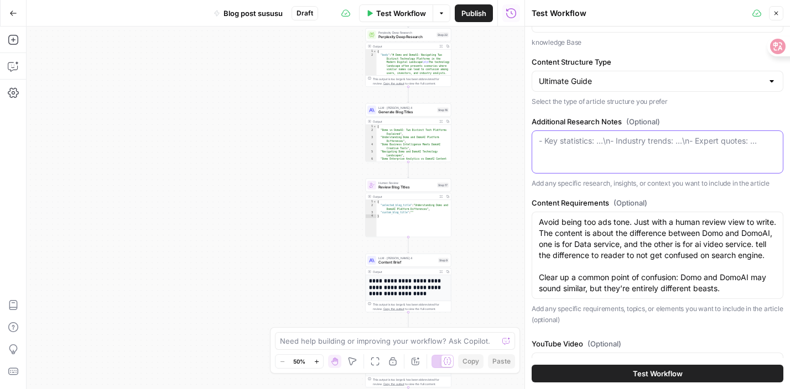
scroll to position [211, 0]
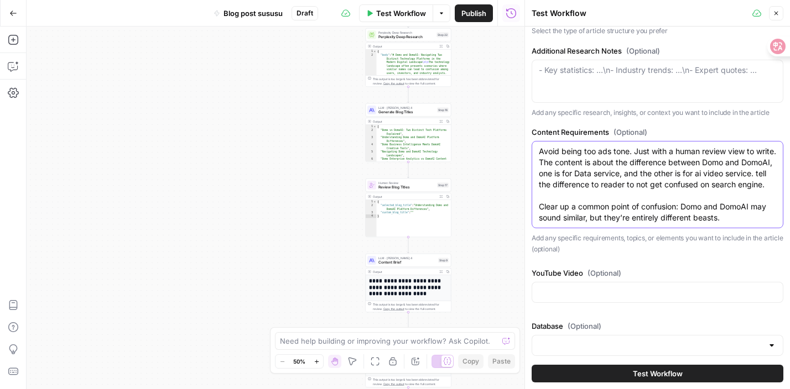
drag, startPoint x: 537, startPoint y: 149, endPoint x: 565, endPoint y: 146, distance: 28.4
click at [565, 146] on div "Avoid being too ads tone. Just with a human review view to write. The content i…" at bounding box center [657, 184] width 252 height 87
click at [565, 146] on textarea "Avoid being too ads tone. Just with a human review view to write. The content i…" at bounding box center [657, 184] width 237 height 77
drag, startPoint x: 540, startPoint y: 174, endPoint x: 740, endPoint y: 232, distance: 208.3
click at [740, 223] on textarea "Avoid being too ads tone. Just with a human review view to write. The content i…" at bounding box center [657, 184] width 237 height 77
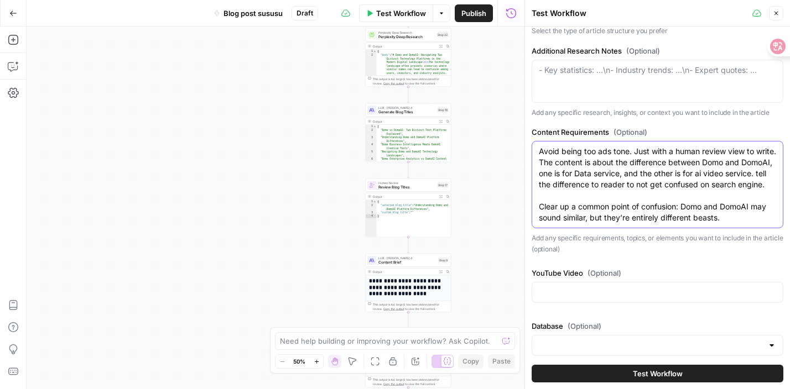
paste textarea "how to use AI tools in social media marketing for brands, should give suggestio…"
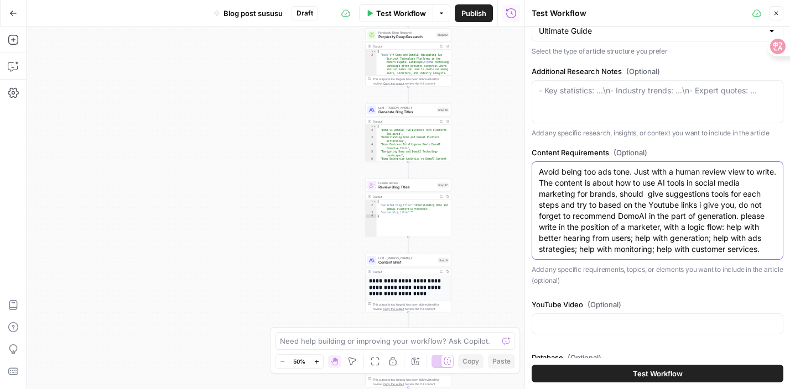
scroll to position [187, 0]
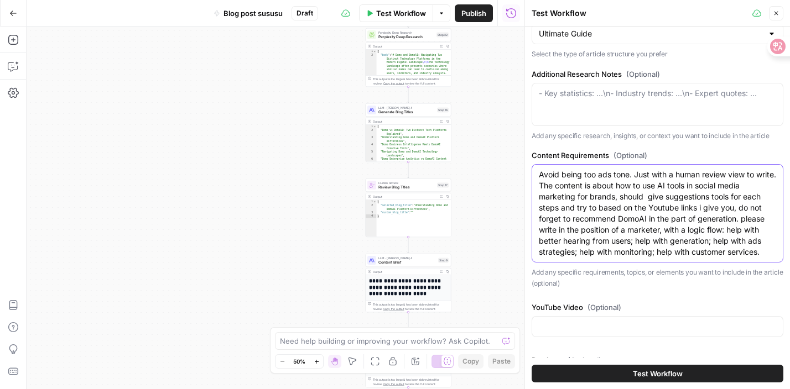
type textarea "Avoid being too ads tone. Just with a human review view to write. The content i…"
click at [600, 97] on textarea "Additional Research Notes (Optional)" at bounding box center [657, 93] width 237 height 11
paste textarea "what if you can create ads with AI that we winning what would that mean for you…"
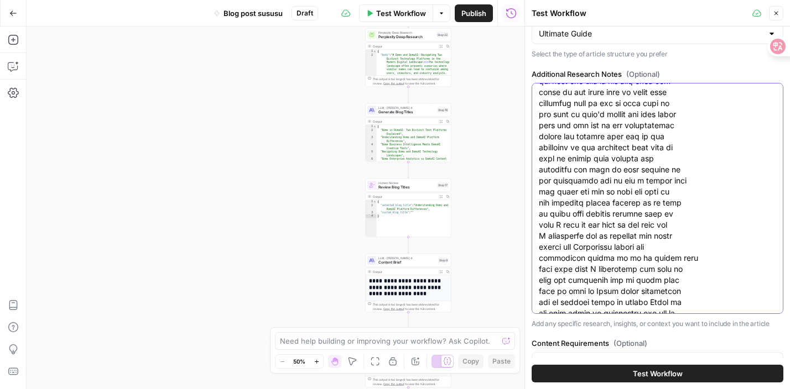
scroll to position [10395, 0]
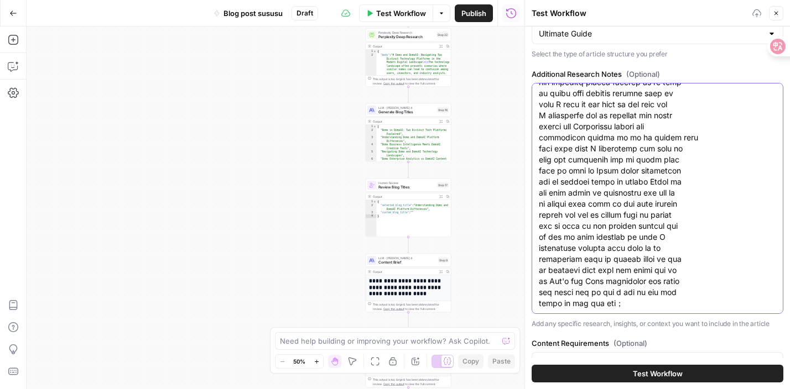
paste textarea "take a look at this when I click on run once this automation is writing and pos…"
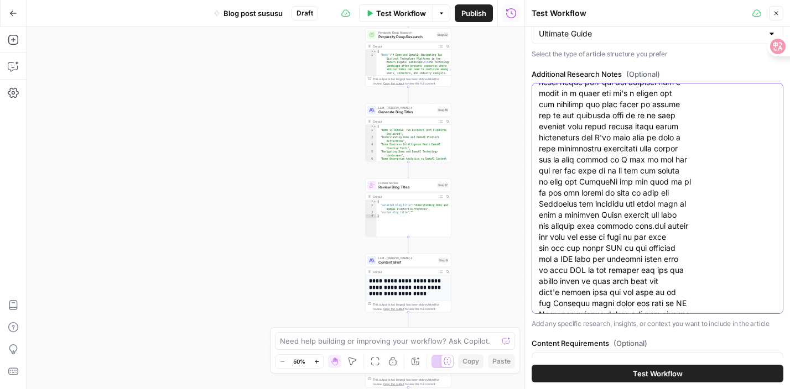
scroll to position [14763, 0]
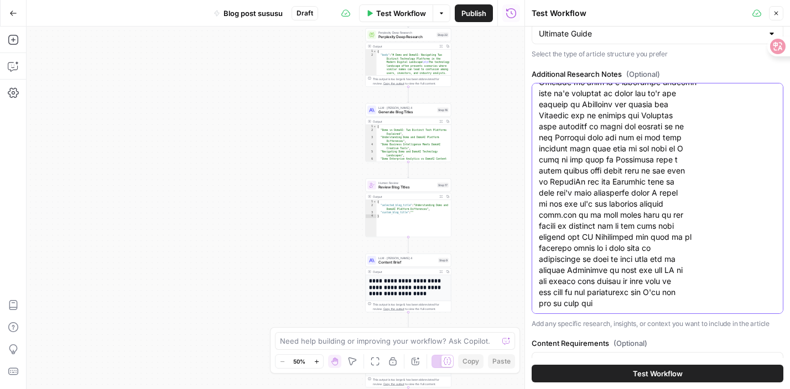
paste textarea "One question I get all the time is, how can you get consistent products inside …"
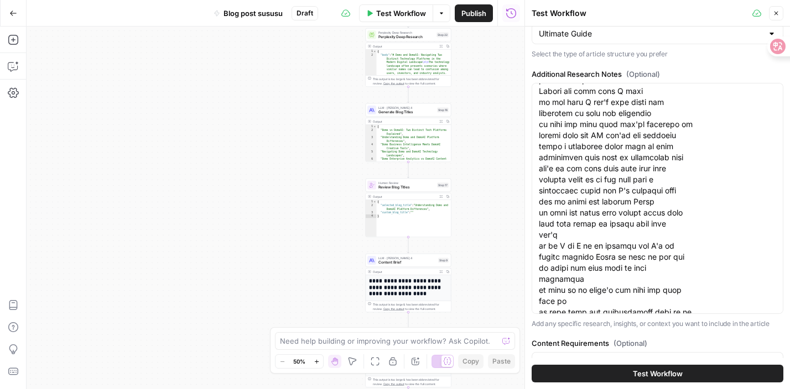
scroll to position [0, 0]
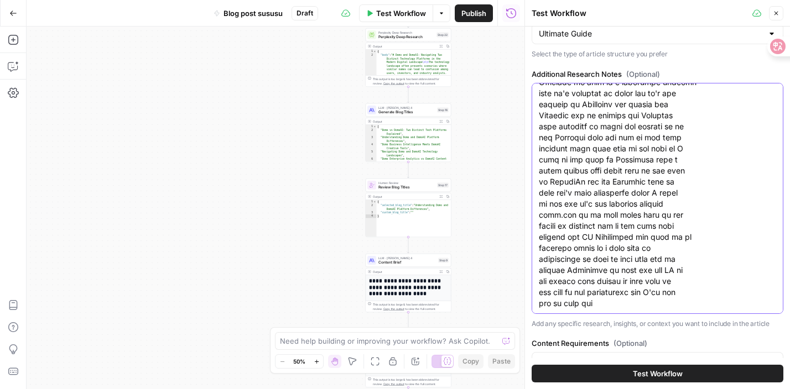
scroll to position [430, 0]
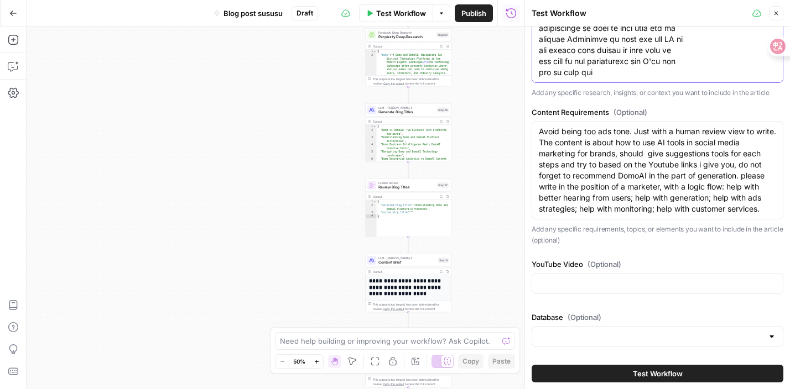
paste textarea "what if you can create ads with AI that we winning what would that mean for you…"
type textarea "what if you can create ads with AI that we winning what would that mean for you…"
click at [608, 373] on button "Test Workflow" at bounding box center [657, 374] width 252 height 18
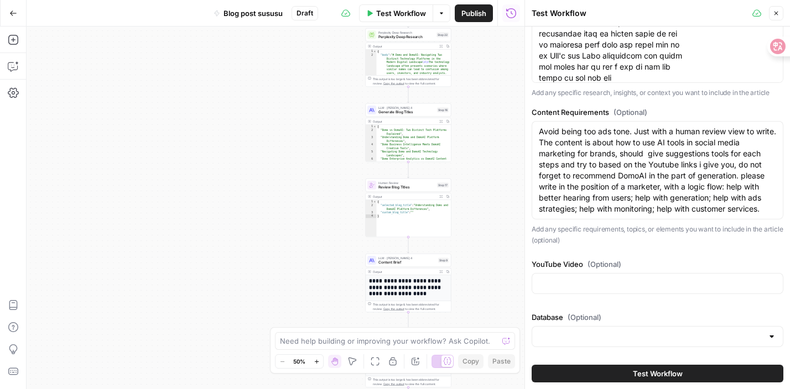
scroll to position [0, 0]
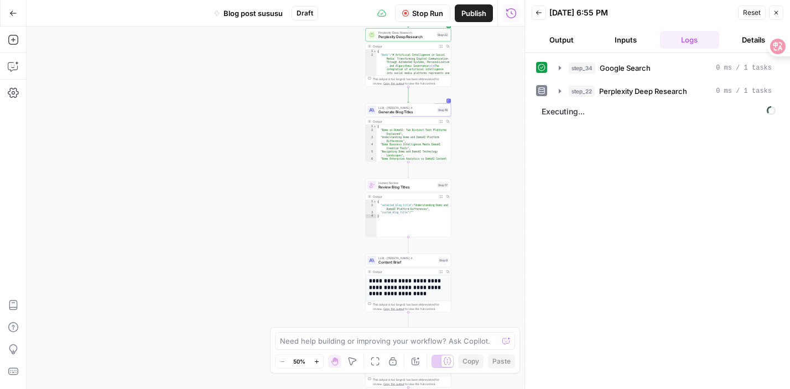
click at [468, 113] on div "Workflow Set Inputs Inputs Google Search Google Search Step 34 Output Expand Ou…" at bounding box center [276, 208] width 498 height 363
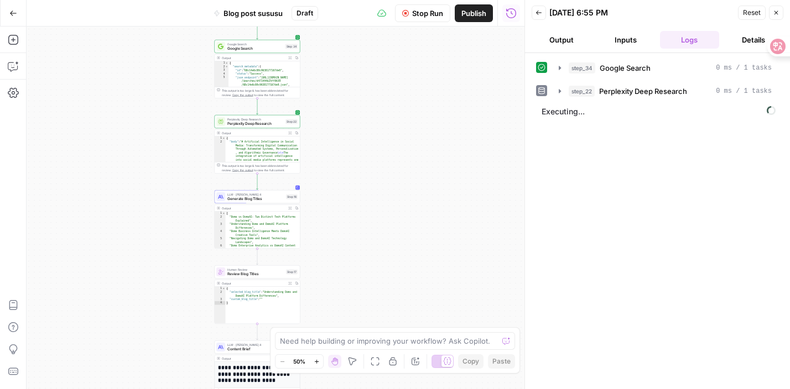
drag, startPoint x: 468, startPoint y: 113, endPoint x: 356, endPoint y: 249, distance: 176.3
click at [356, 249] on div "Workflow Set Inputs Inputs Google Search Google Search Step 34 Output Expand Ou…" at bounding box center [276, 208] width 498 height 363
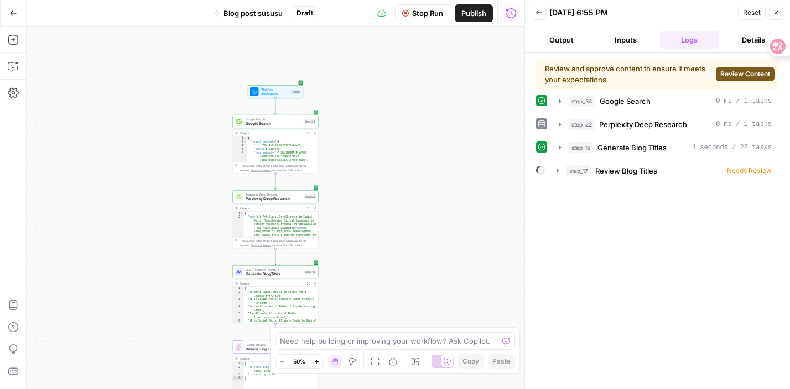
drag, startPoint x: 401, startPoint y: 113, endPoint x: 381, endPoint y: 140, distance: 33.2
click at [381, 140] on div "Workflow Set Inputs Inputs Google Search Google Search Step 34 Output Expand Ou…" at bounding box center [276, 208] width 498 height 363
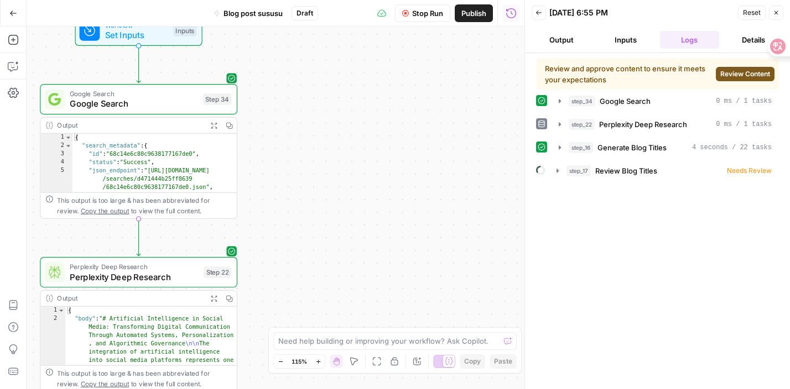
click at [380, 139] on div "Workflow Set Inputs Inputs Google Search Google Search Step 34 Output Expand Ou…" at bounding box center [276, 208] width 498 height 363
click at [729, 72] on span "Review Content" at bounding box center [745, 74] width 50 height 10
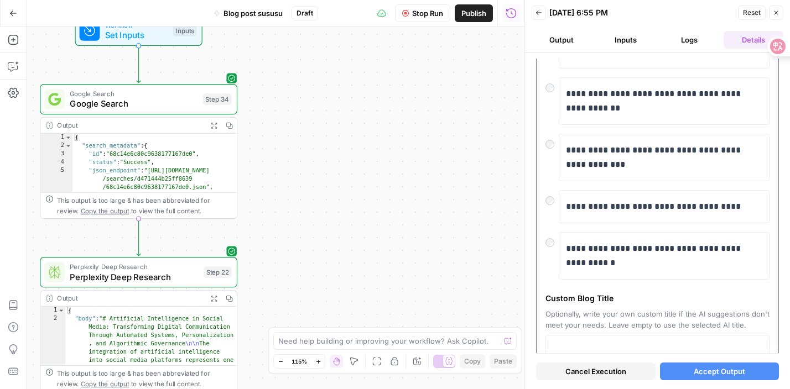
scroll to position [358, 0]
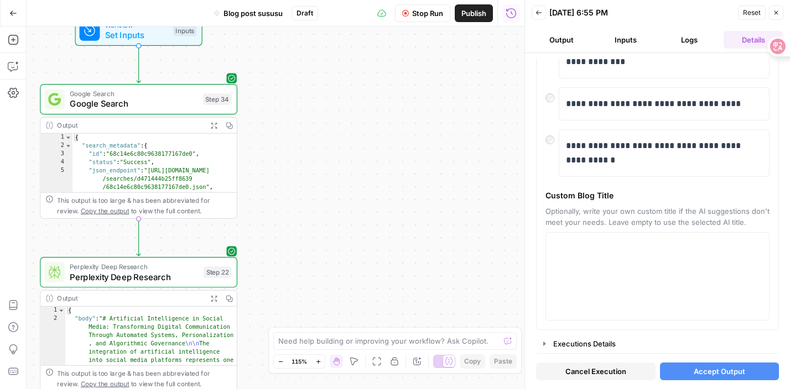
click at [562, 42] on button "Output" at bounding box center [561, 40] width 60 height 18
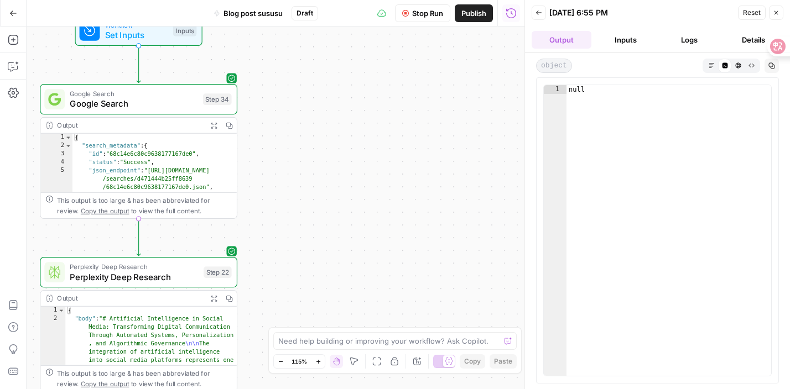
click at [748, 42] on button "Details" at bounding box center [753, 40] width 60 height 18
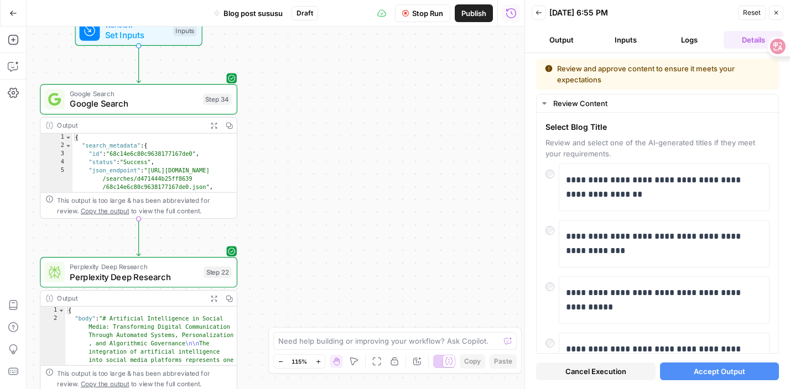
click at [618, 368] on span "Cancel Execution" at bounding box center [595, 371] width 61 height 11
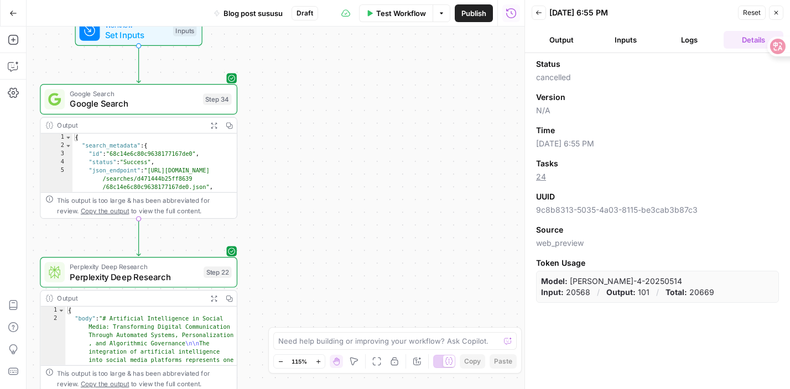
click at [623, 43] on button "Inputs" at bounding box center [625, 40] width 60 height 18
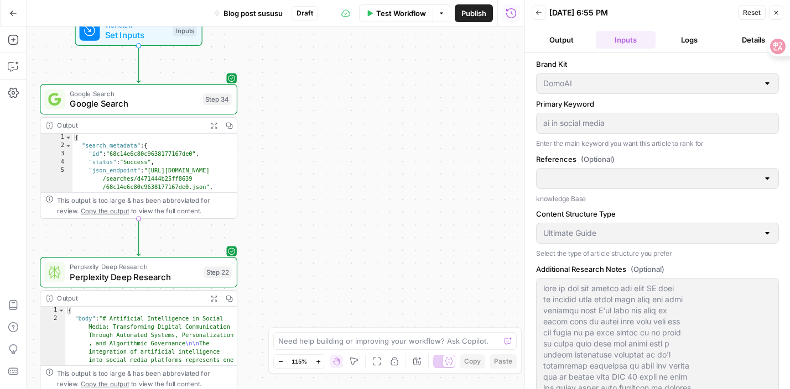
click at [766, 82] on div at bounding box center [766, 83] width 9 height 11
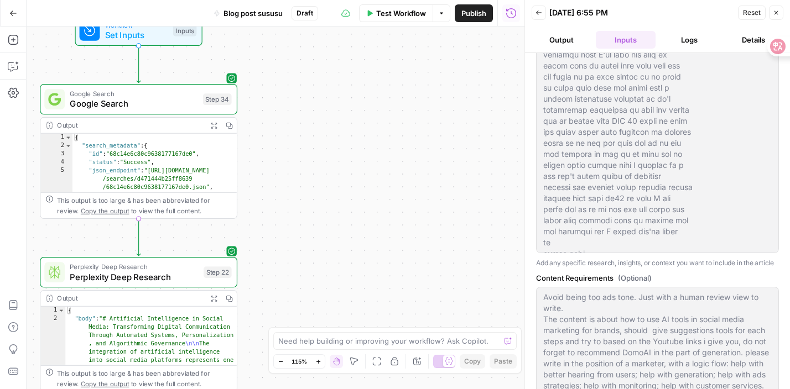
scroll to position [0, 0]
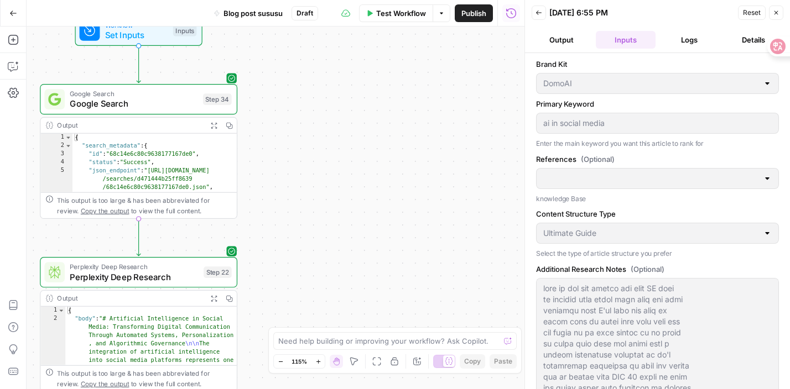
click at [568, 33] on button "Output" at bounding box center [561, 40] width 60 height 18
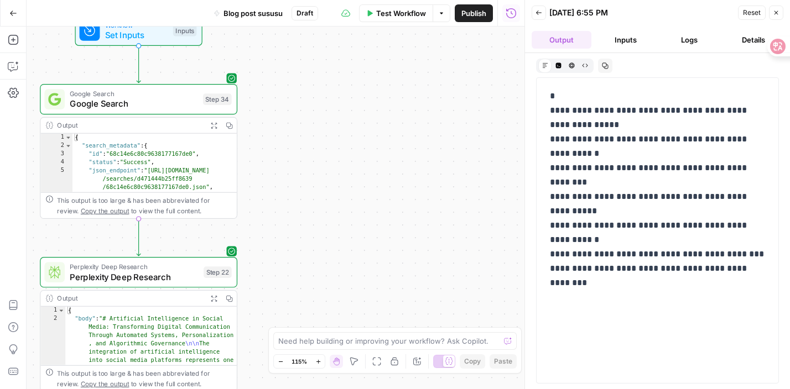
click at [624, 40] on button "Inputs" at bounding box center [625, 40] width 60 height 18
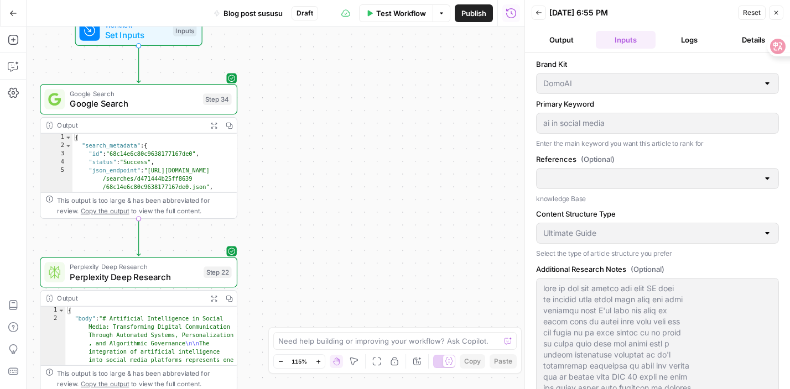
click at [420, 13] on span "Test Workflow" at bounding box center [401, 13] width 50 height 11
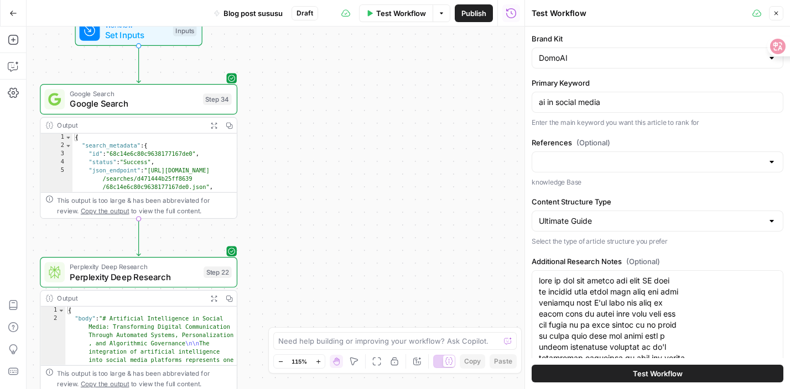
scroll to position [74, 0]
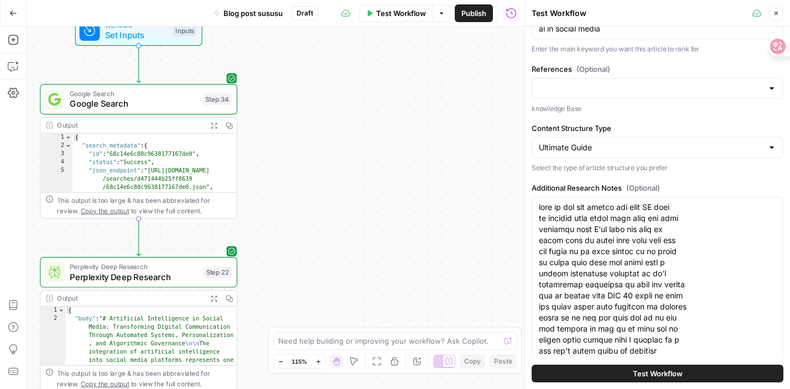
click at [773, 151] on div at bounding box center [771, 147] width 9 height 11
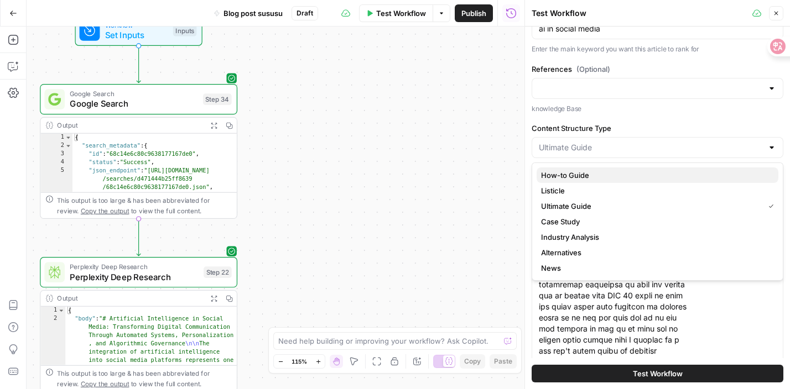
click at [626, 178] on span "How-to Guide" at bounding box center [655, 175] width 228 height 11
type input "How-to Guide"
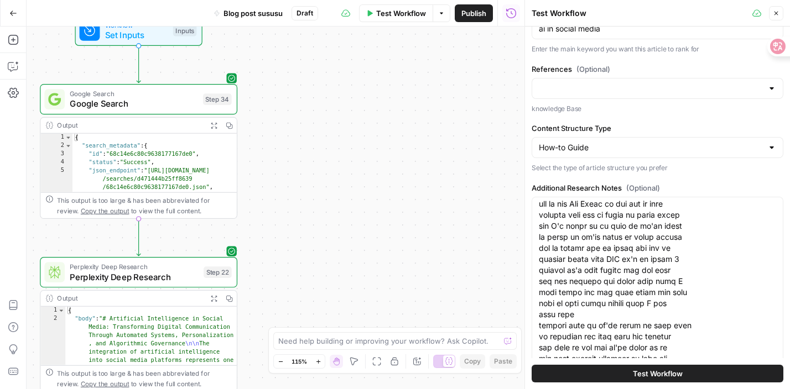
scroll to position [300, 0]
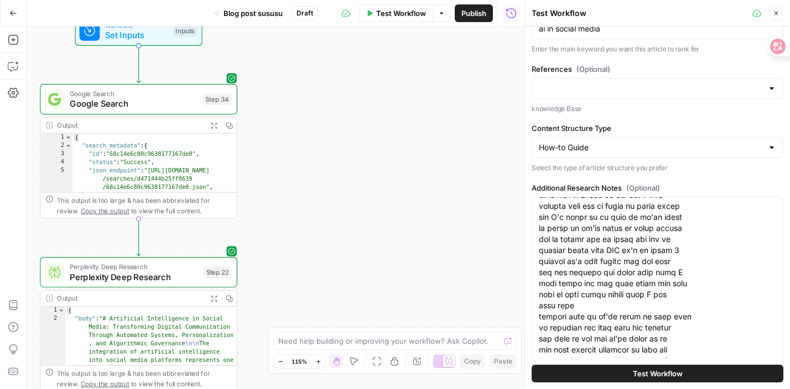
click at [633, 371] on span "Test Workflow" at bounding box center [658, 373] width 50 height 11
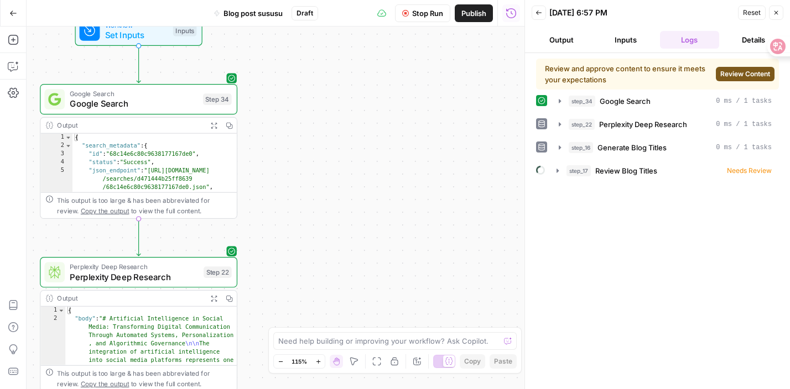
click at [739, 75] on span "Review Content" at bounding box center [745, 74] width 50 height 10
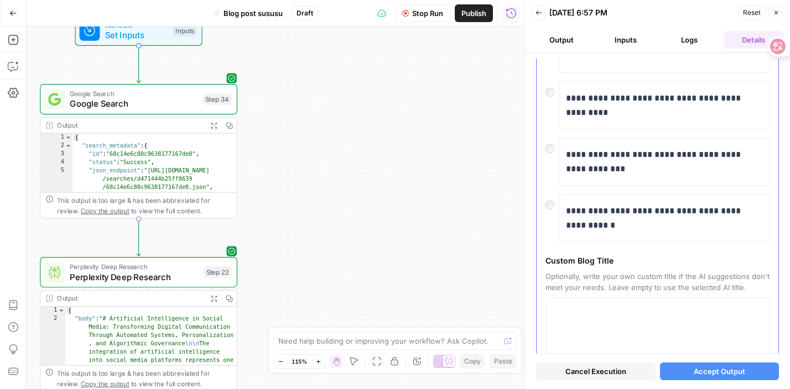
scroll to position [311, 0]
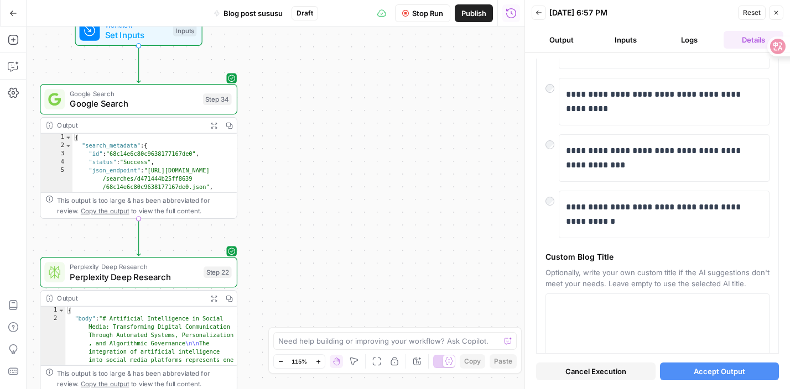
click at [709, 369] on span "Accept Output" at bounding box center [718, 371] width 51 height 11
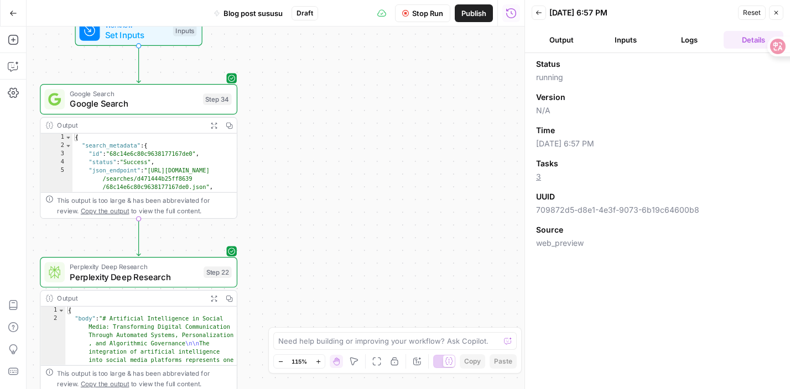
click at [564, 39] on button "Output" at bounding box center [561, 40] width 60 height 18
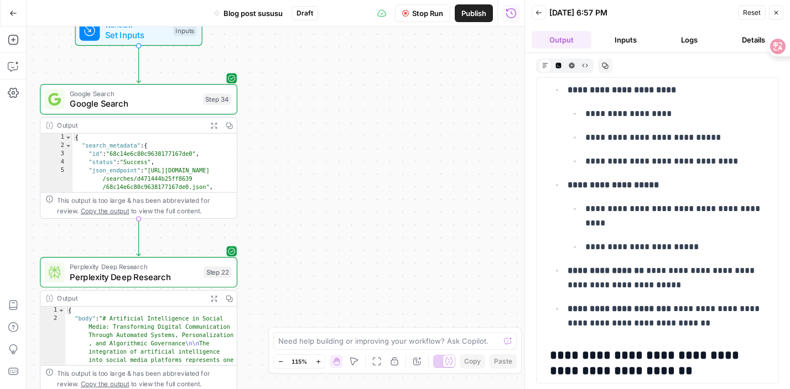
scroll to position [1645, 0]
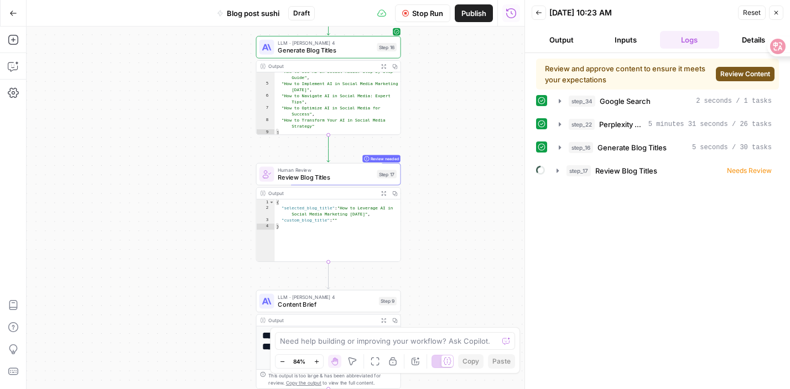
scroll to position [40, 0]
click at [558, 40] on button "Output" at bounding box center [561, 40] width 60 height 18
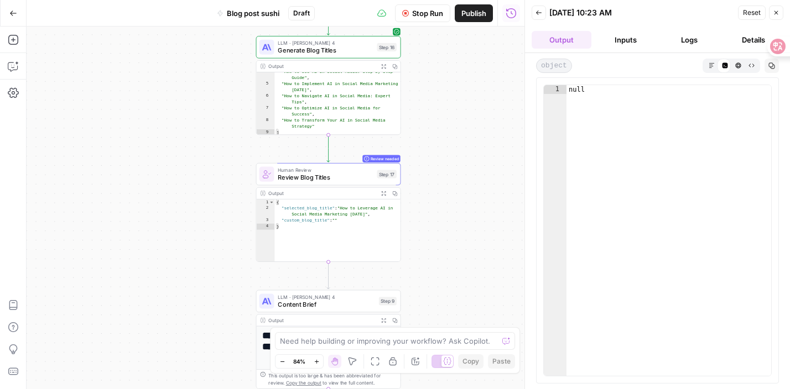
click at [610, 44] on button "Inputs" at bounding box center [625, 40] width 60 height 18
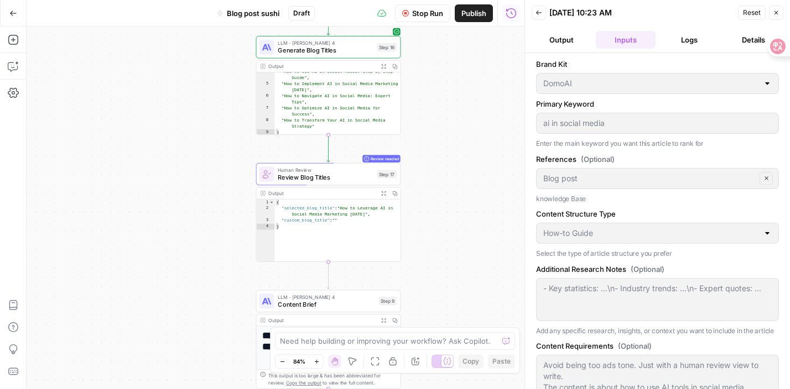
click at [427, 11] on span "Stop Run" at bounding box center [427, 13] width 31 height 11
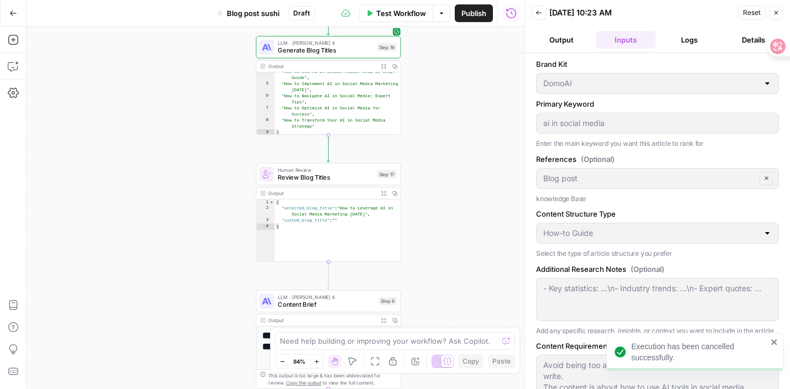
click at [414, 13] on span "Test Workflow" at bounding box center [401, 13] width 50 height 11
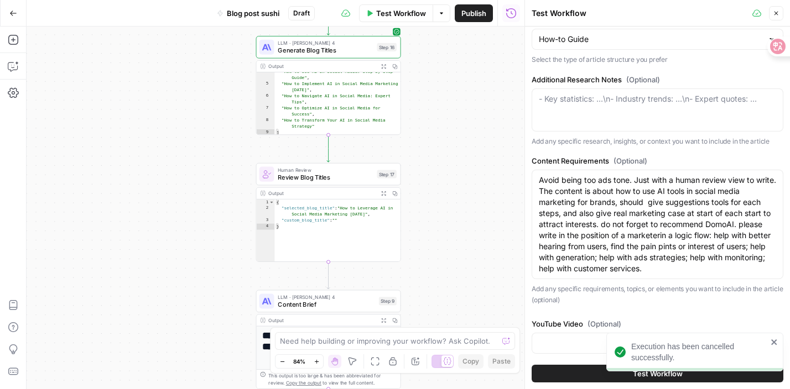
scroll to position [170, 0]
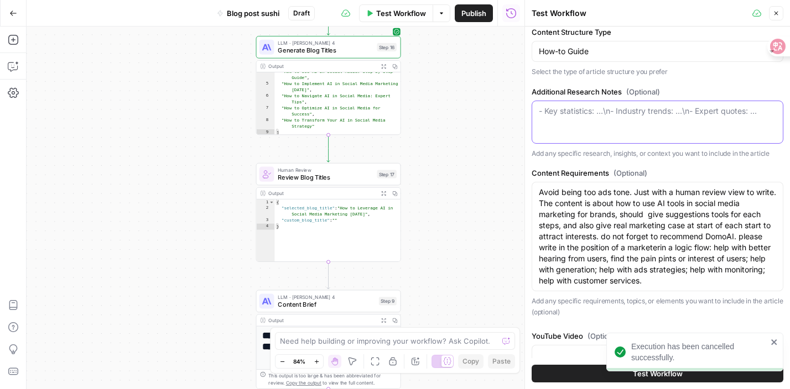
click at [558, 116] on textarea "Additional Research Notes (Optional)" at bounding box center [657, 111] width 237 height 11
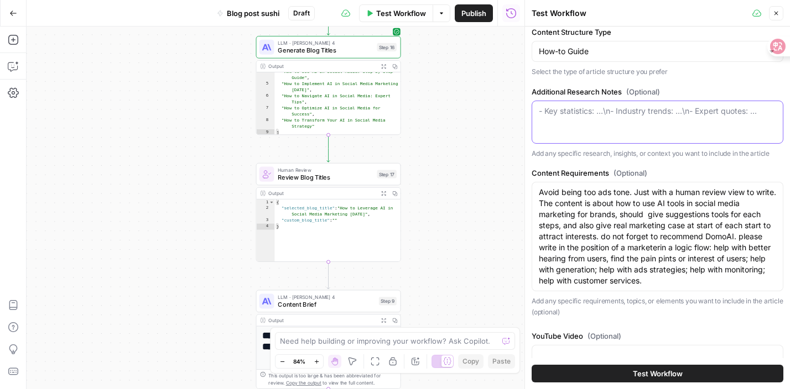
paste textarea "knowing what people are saying about your brand on social media is essential wh…"
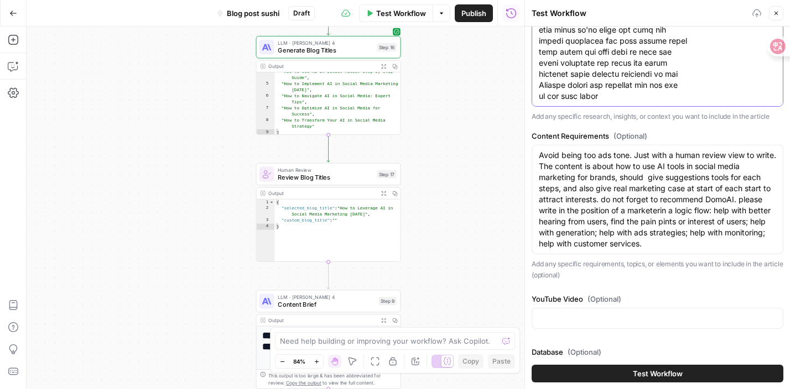
scroll to position [396, 0]
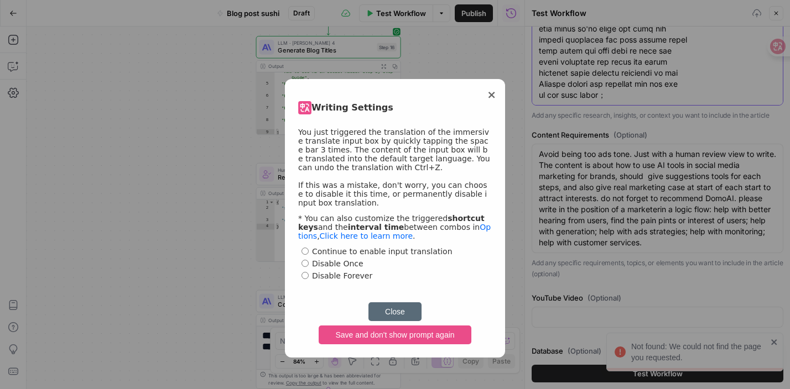
paste textarea "take a look at this when I click on run once this automation is writing and pos…"
click at [494, 92] on span "×" at bounding box center [491, 94] width 9 height 13
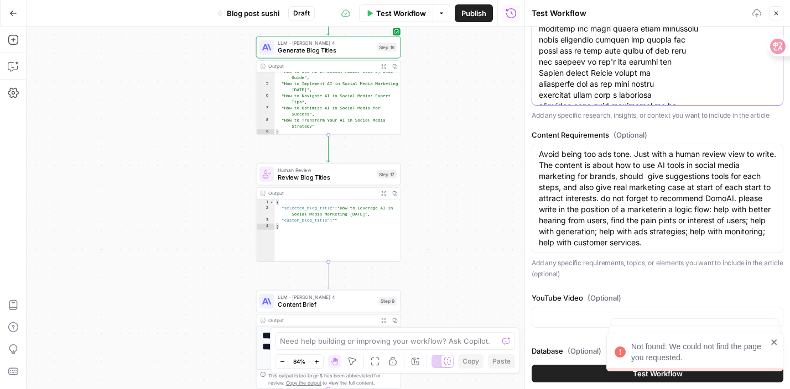
scroll to position [7807, 0]
paste textarea "take a look at this when I click on run once this automation is writing and pos…"
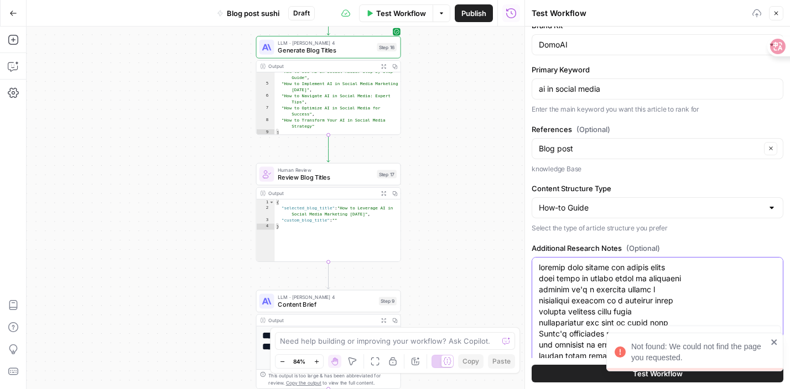
scroll to position [0, 0]
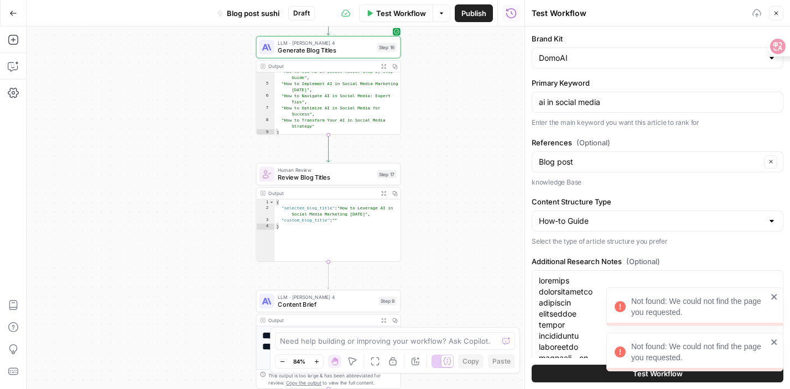
click at [774, 339] on icon "close" at bounding box center [774, 342] width 8 height 9
click at [776, 301] on icon "close" at bounding box center [774, 296] width 8 height 9
click at [777, 336] on div "Not found: We could not find the page you requested." at bounding box center [694, 352] width 177 height 39
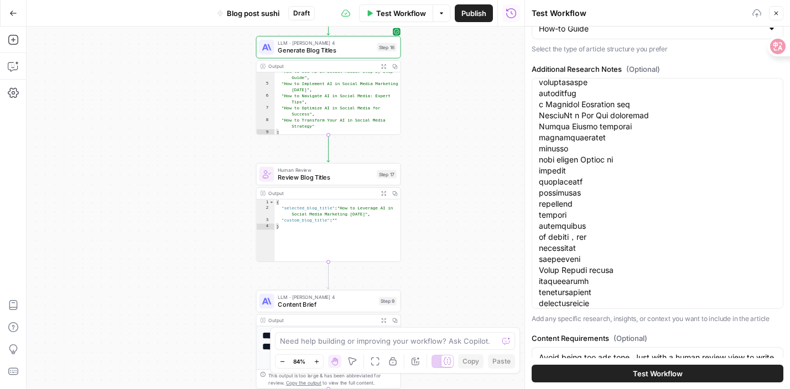
scroll to position [3439, 0]
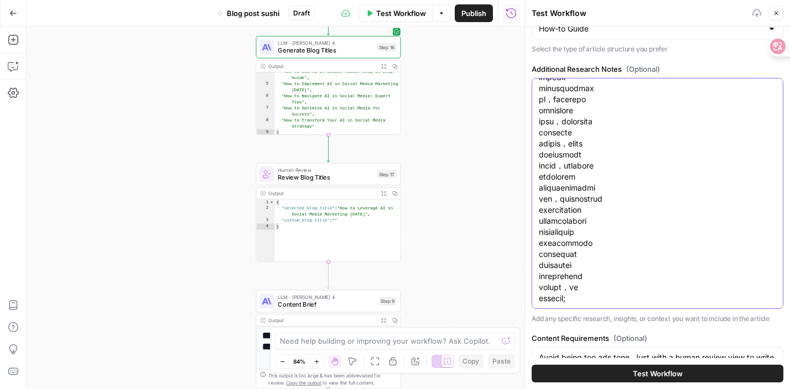
paste textarea "One question I get all the time is, how can you get consistent products inside …"
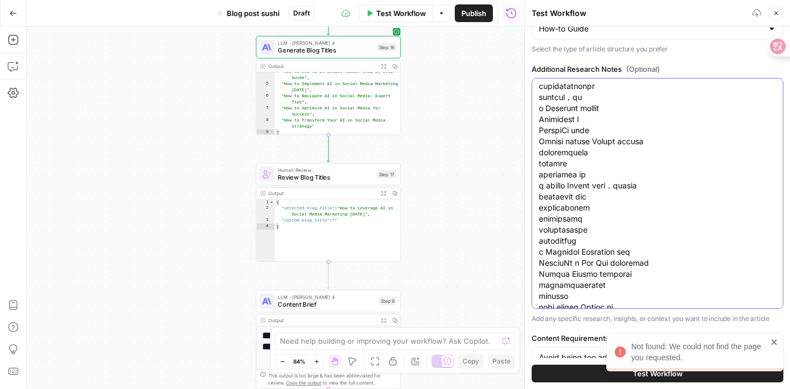
scroll to position [2700, 0]
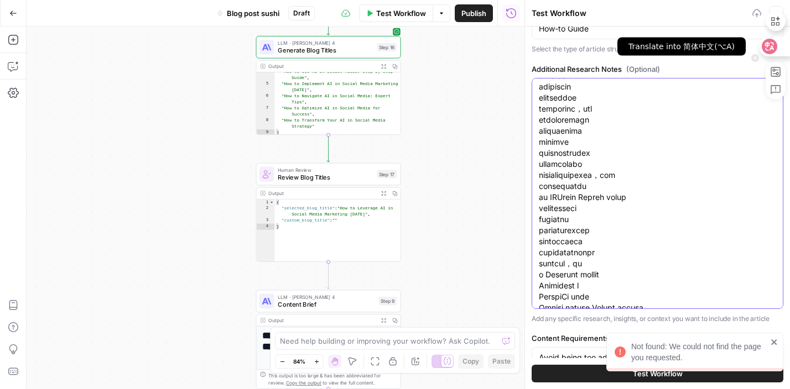
click at [772, 46] on icon at bounding box center [769, 46] width 9 height 9
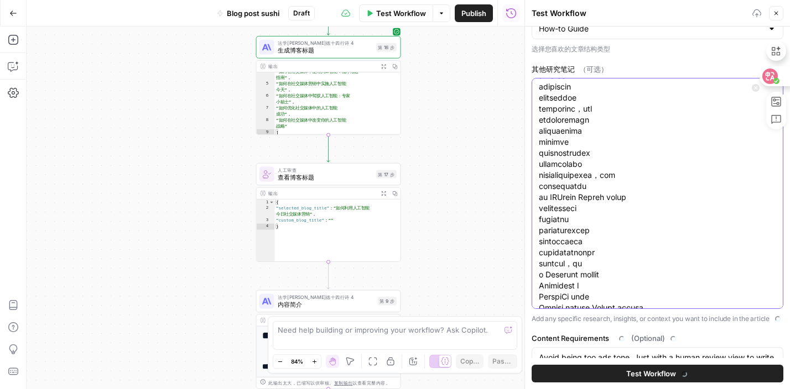
click at [769, 45] on div at bounding box center [770, 82] width 39 height 94
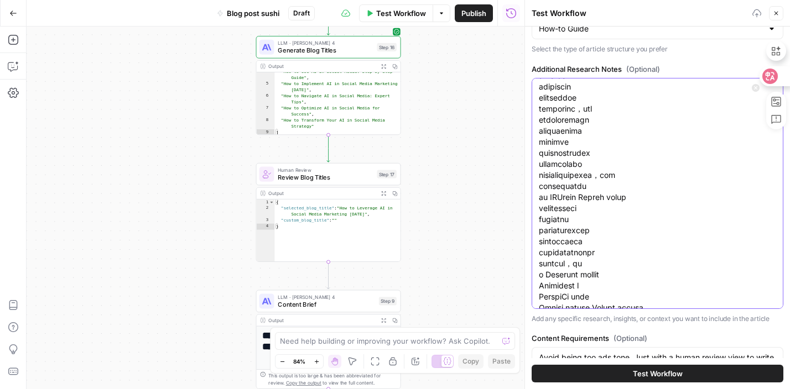
click at [763, 72] on icon at bounding box center [769, 76] width 15 height 15
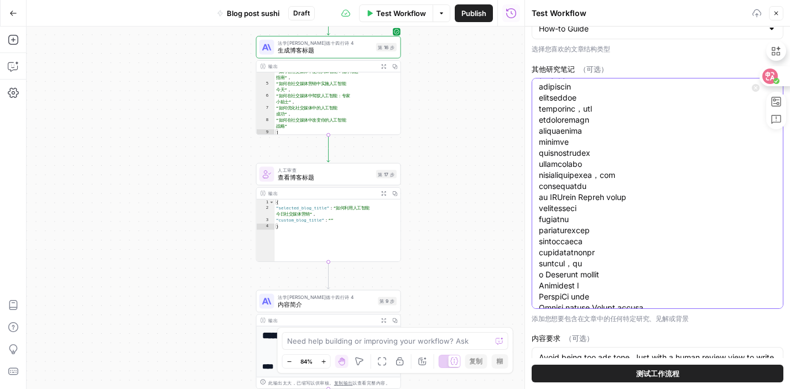
click at [775, 83] on circle at bounding box center [776, 81] width 6 height 6
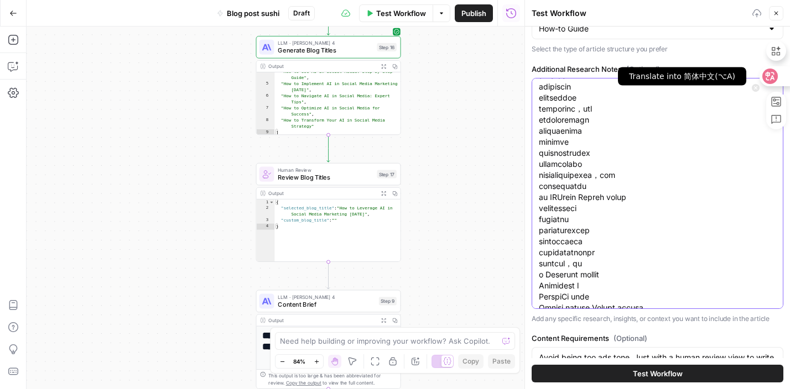
click at [773, 79] on icon at bounding box center [769, 76] width 9 height 9
click at [773, 79] on icon at bounding box center [776, 81] width 6 height 6
click at [773, 79] on icon at bounding box center [769, 76] width 9 height 9
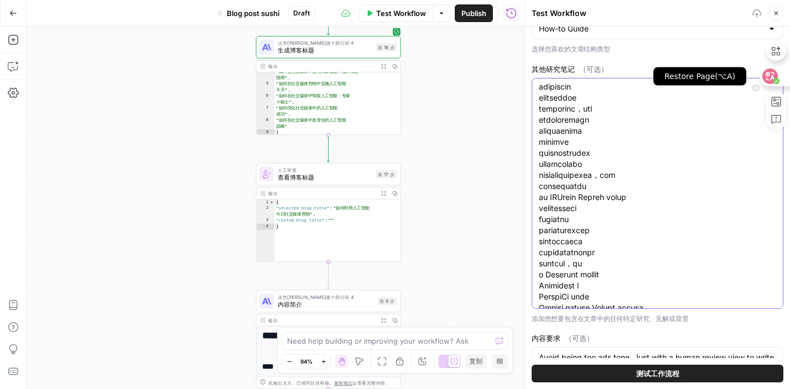
click at [773, 79] on icon at bounding box center [776, 81] width 6 height 6
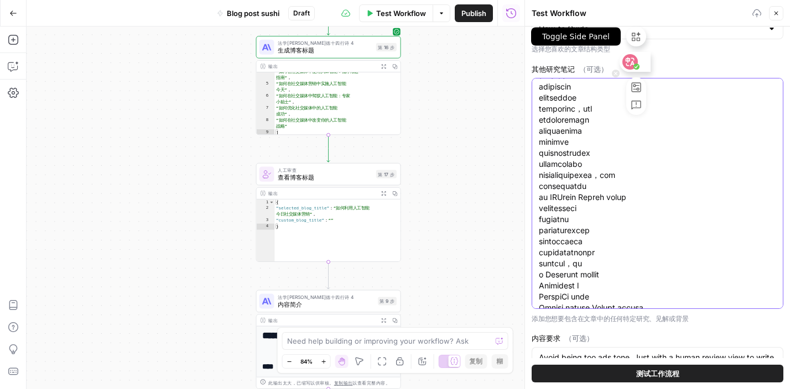
click at [629, 31] on div "Toggle Side Panel" at bounding box center [631, 68] width 39 height 94
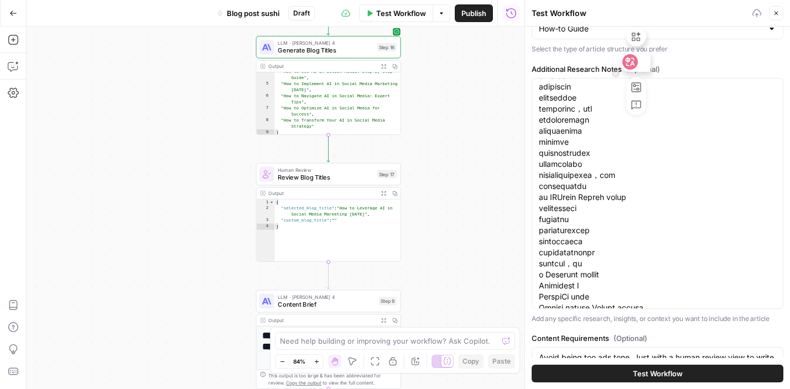
click at [617, 74] on icon at bounding box center [616, 74] width 8 height 8
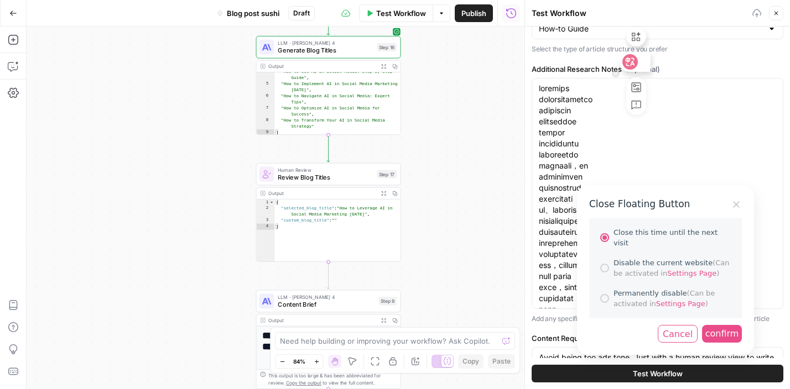
click at [615, 74] on div "Close Floating Button Close this time until the next visit Disable the current …" at bounding box center [395, 194] width 790 height 389
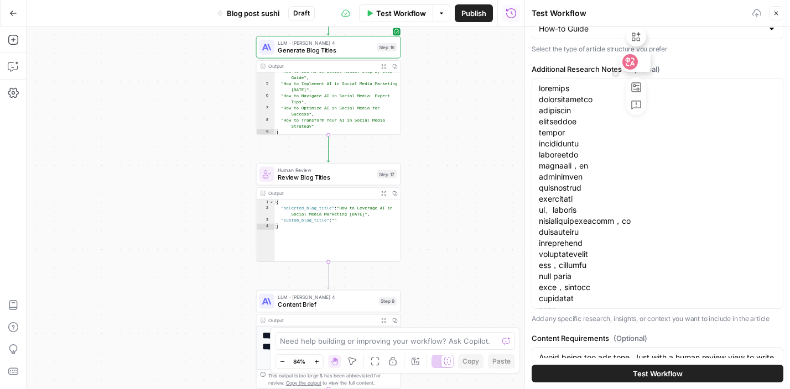
click at [615, 75] on icon at bounding box center [616, 74] width 8 height 8
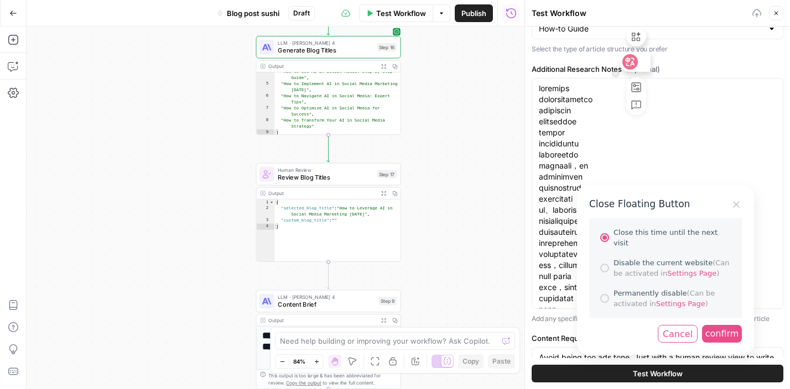
click at [714, 325] on div "confirm" at bounding box center [722, 334] width 40 height 18
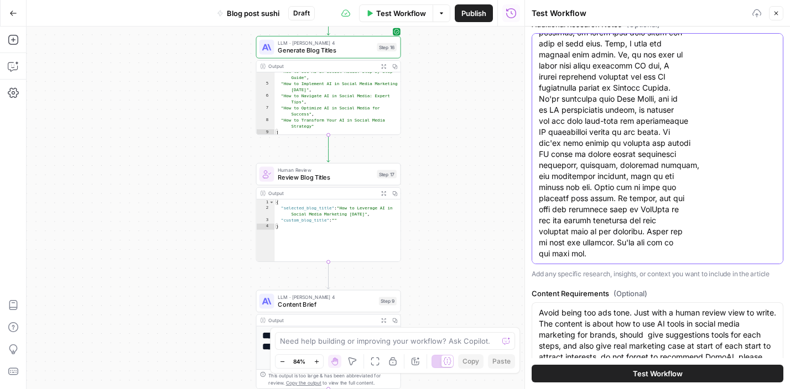
scroll to position [122, 0]
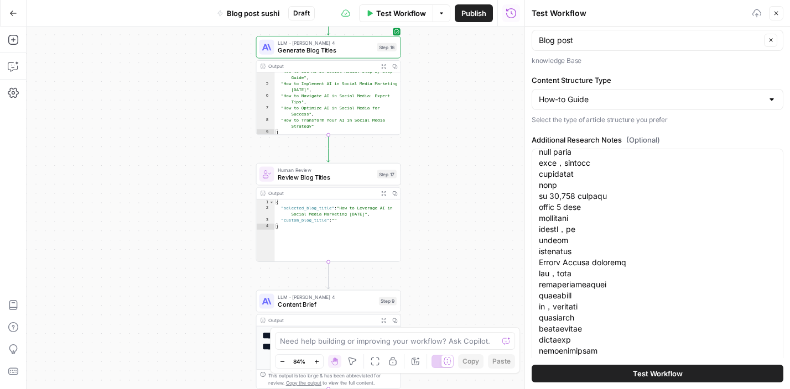
scroll to position [0, 0]
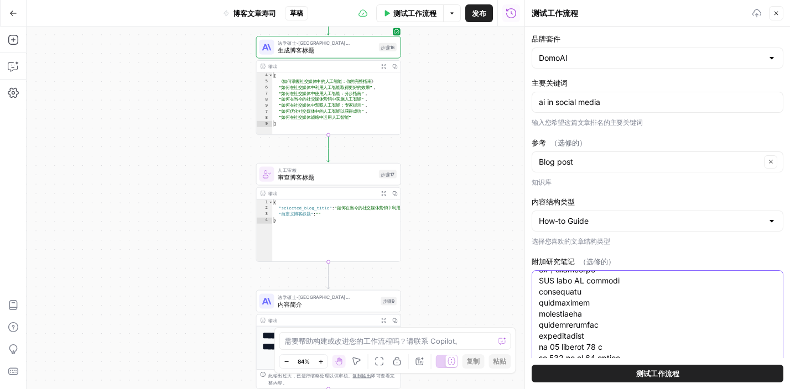
scroll to position [385, 0]
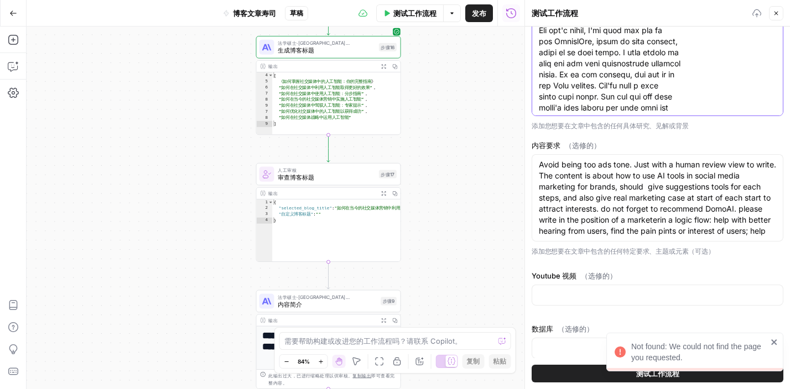
scroll to position [2599, 0]
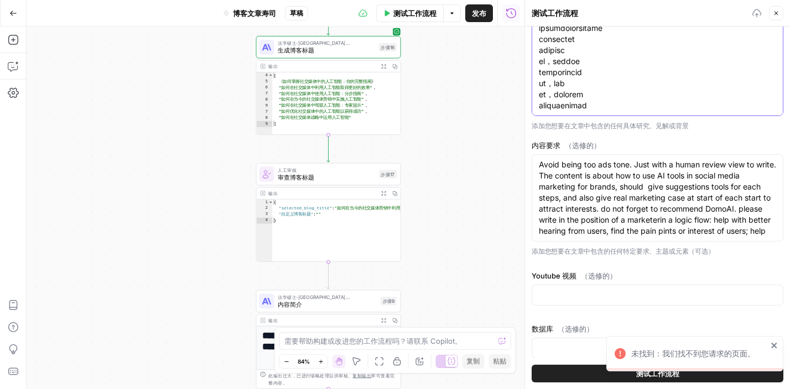
paste textarea "what if you can create ads with AI that we winning what would that mean for you…"
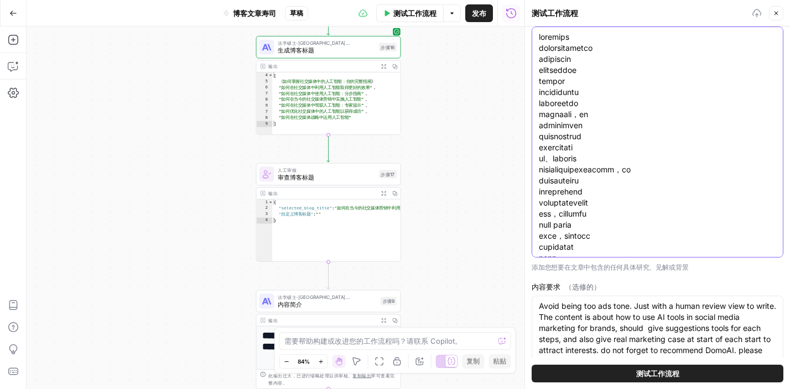
scroll to position [0, 0]
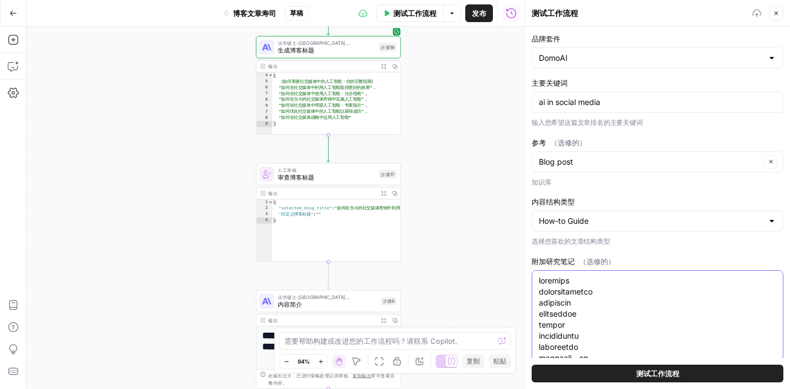
drag, startPoint x: 676, startPoint y: 201, endPoint x: 617, endPoint y: -81, distance: 288.0
click at [617, 0] on html "多摩人工智能 新的 家 浏览 洞察 机会 您的数据 最近的网格 撰写信息文章 登陆页面网格 最近的工作流 博客文章寿司 登陆页面寿司 登陆页面 设置 用法 帮…" at bounding box center [395, 194] width 790 height 389
type textarea "了解人们在说什么 您在社交媒体上的品牌至关重要 无论是客户评论还是 第三方提及或热门话题 随时了解这些 对话可以成就或毁掉您的 品牌声誉手动跟踪所有 提及在不…"
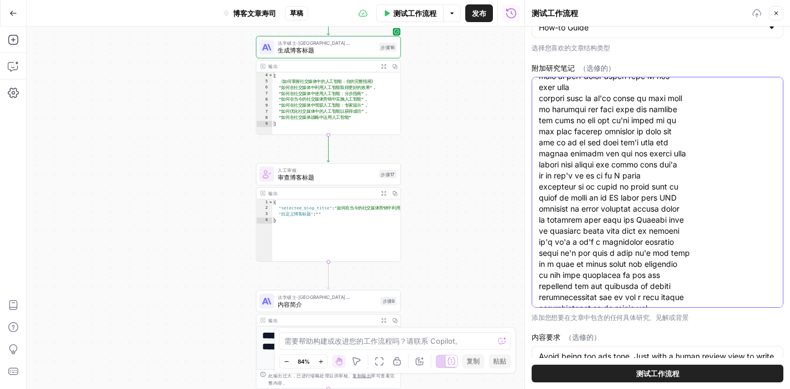
scroll to position [3216, 0]
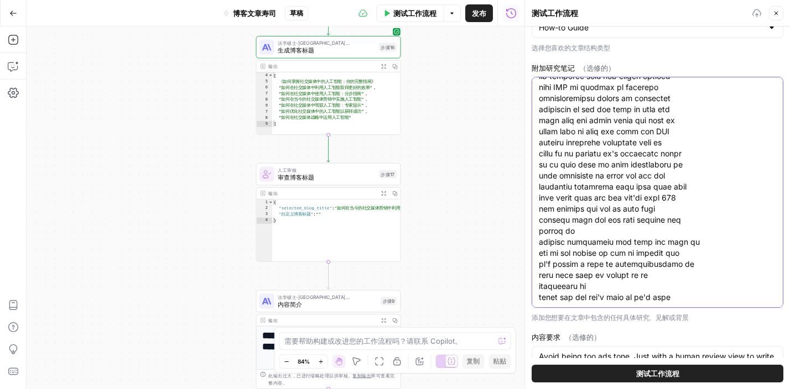
scroll to position [6359, 0]
drag, startPoint x: 538, startPoint y: 212, endPoint x: 575, endPoint y: 358, distance: 150.1
click at [575, 358] on div "品牌套件 DomoAI 主要关键词 ai in social media 输入您希望这篇文章排名的主要关键词 参考 （选修的） Blog post 清除 知识…" at bounding box center [657, 208] width 265 height 363
drag, startPoint x: 623, startPoint y: 211, endPoint x: 680, endPoint y: 311, distance: 115.1
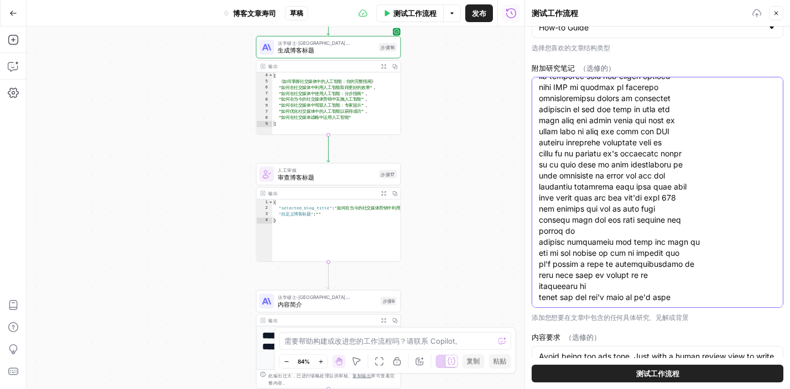
click at [680, 311] on div "附加研究笔记 （选修的） 添加您想要在文章中包含的任何具体研究、见解或背景" at bounding box center [657, 192] width 252 height 261
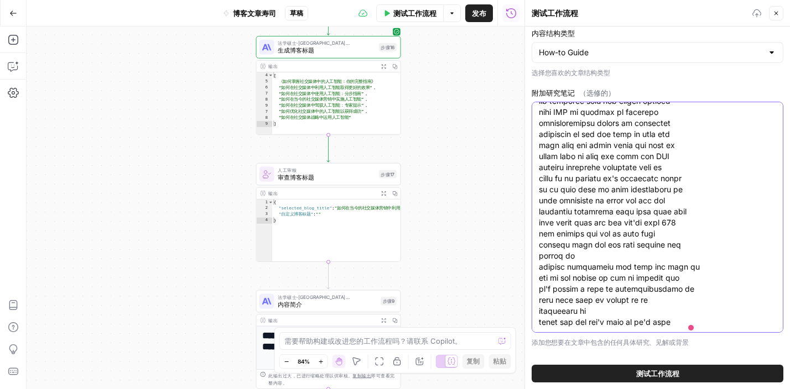
click at [685, 328] on div at bounding box center [657, 217] width 252 height 231
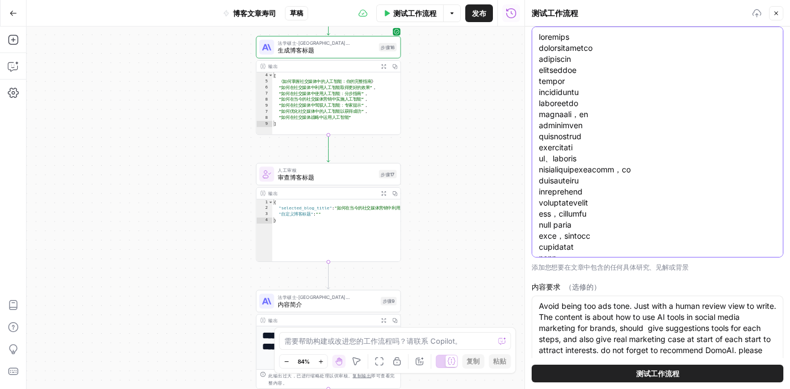
scroll to position [0, 0]
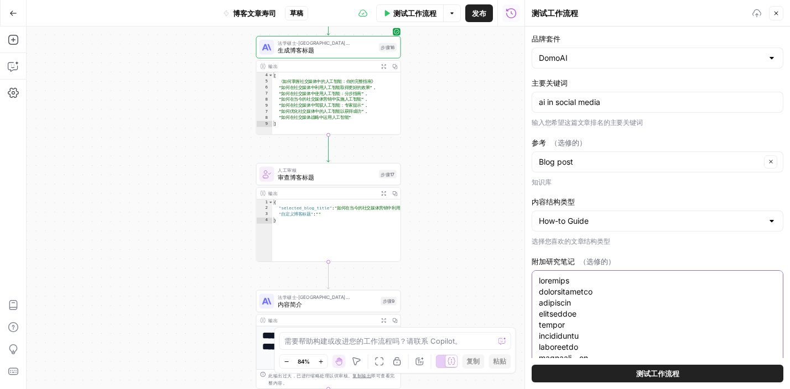
drag, startPoint x: 671, startPoint y: 107, endPoint x: 654, endPoint y: -81, distance: 188.8
click at [654, 0] on html "多摩人工智能 新的 家 浏览 洞察 机会 您的数据 最近的网格 撰写信息文章 登陆页面网格 最近的工作流 博客文章寿司 登陆页面寿司 登陆页面 设置 用法 帮…" at bounding box center [395, 194] width 790 height 389
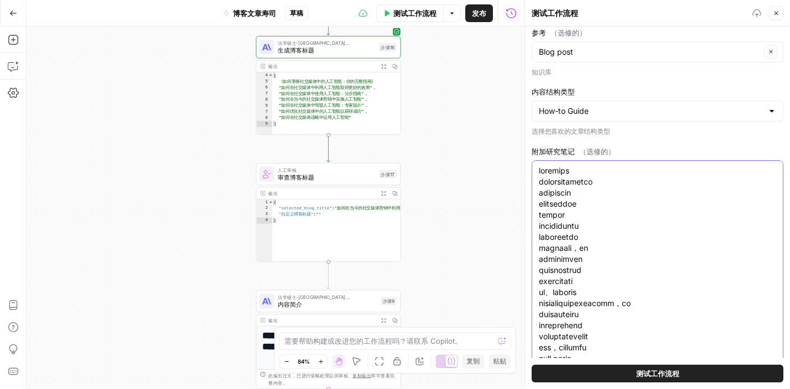
scroll to position [201, 0]
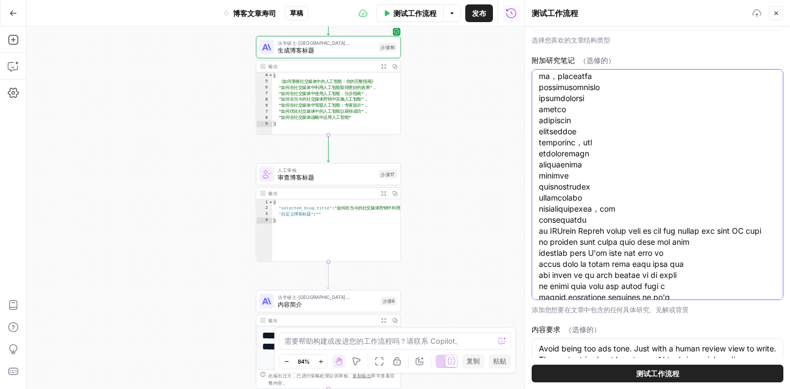
scroll to position [2679, 0]
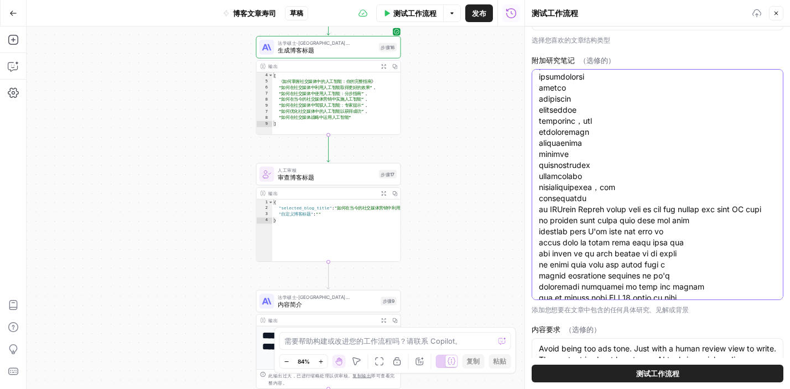
drag, startPoint x: 541, startPoint y: 76, endPoint x: 608, endPoint y: 220, distance: 158.6
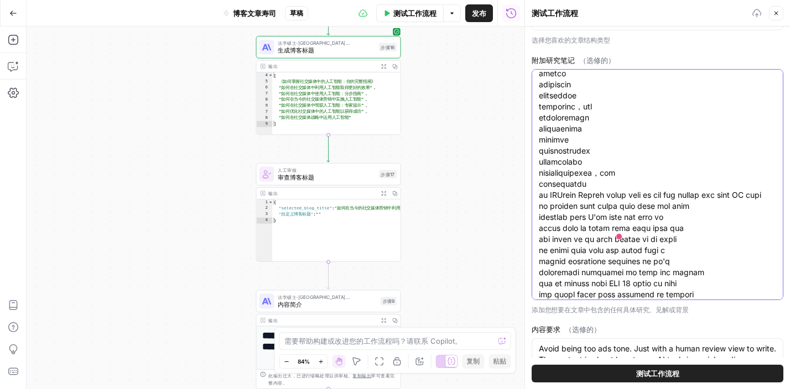
scroll to position [2695, 0]
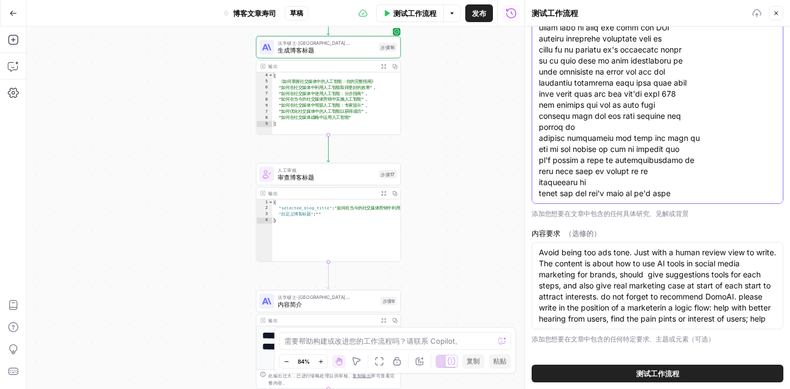
scroll to position [385, 0]
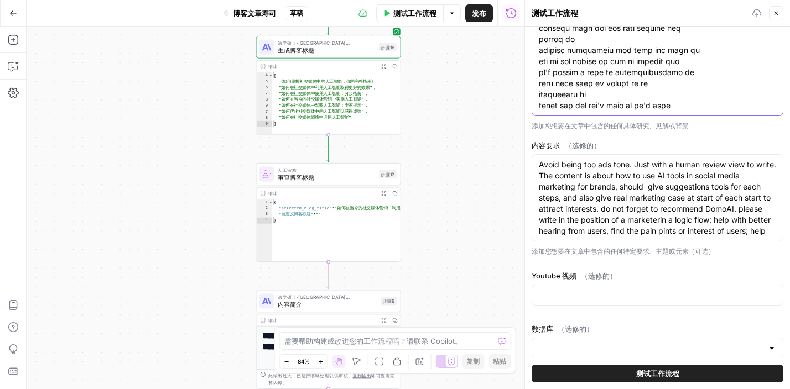
drag, startPoint x: 539, startPoint y: 216, endPoint x: 569, endPoint y: 415, distance: 201.8
click at [569, 389] on html "多摩人工智能 新的 家 浏览 洞察 机会 您的数据 最近的网格 撰写信息文章 登陆页面网格 最近的工作流 博客文章寿司 登陆页面寿司 登陆页面 设置 用法 帮…" at bounding box center [395, 194] width 790 height 389
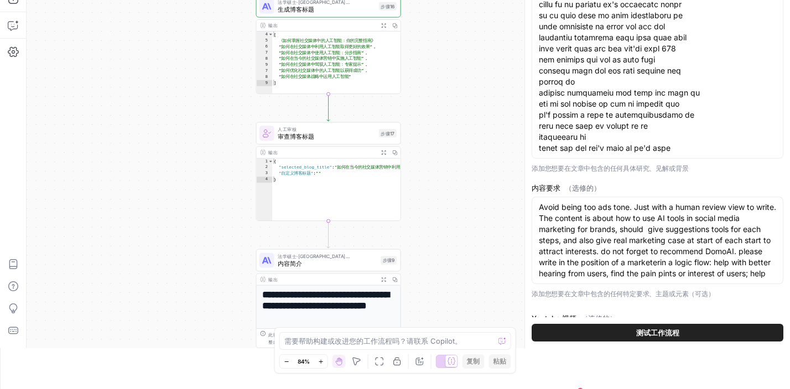
scroll to position [0, 0]
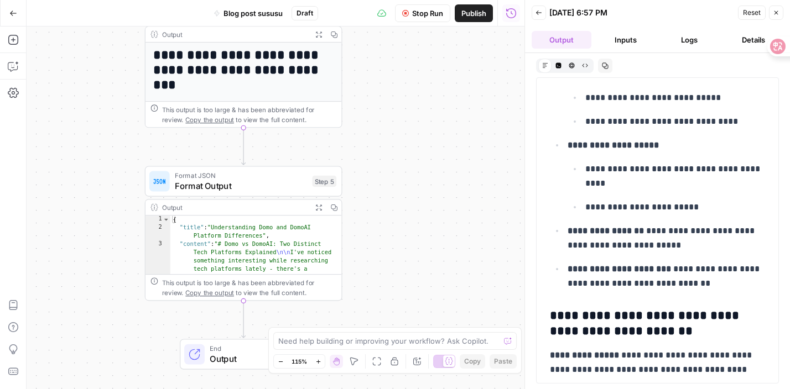
drag, startPoint x: 373, startPoint y: 169, endPoint x: 377, endPoint y: -65, distance: 234.5
click at [377, 0] on html "DomoAI New Home Browse Insights Opportunities Your Data Recent Grids Write Info…" at bounding box center [395, 194] width 790 height 389
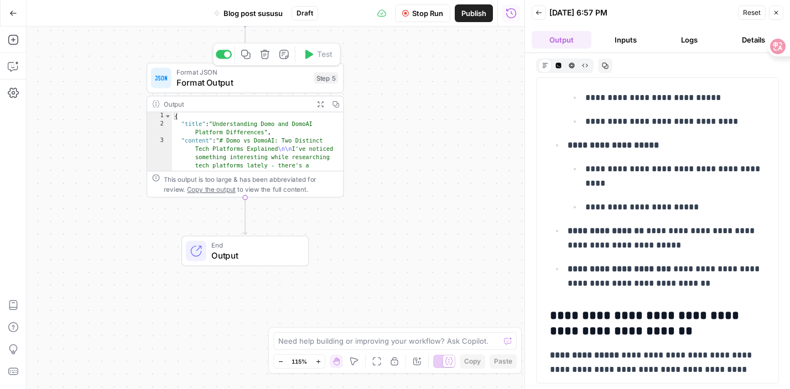
click at [318, 106] on icon "button" at bounding box center [320, 104] width 6 height 6
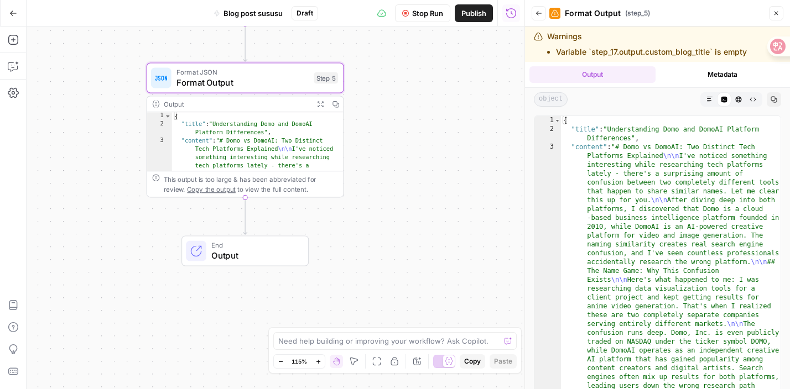
click at [708, 100] on icon "button" at bounding box center [710, 100] width 6 height 6
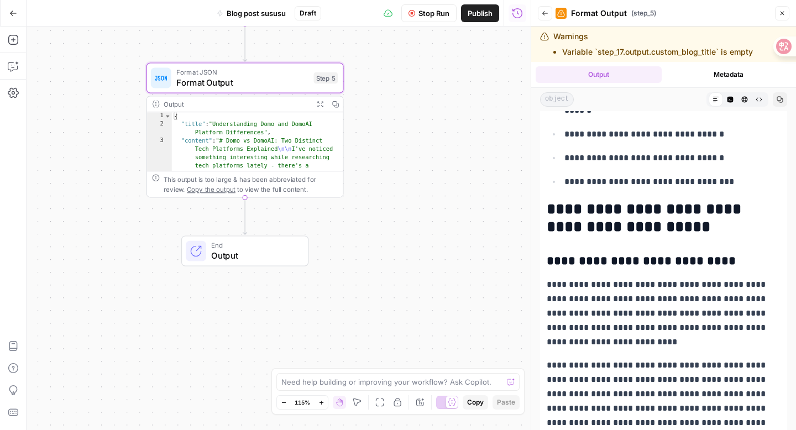
scroll to position [667, 0]
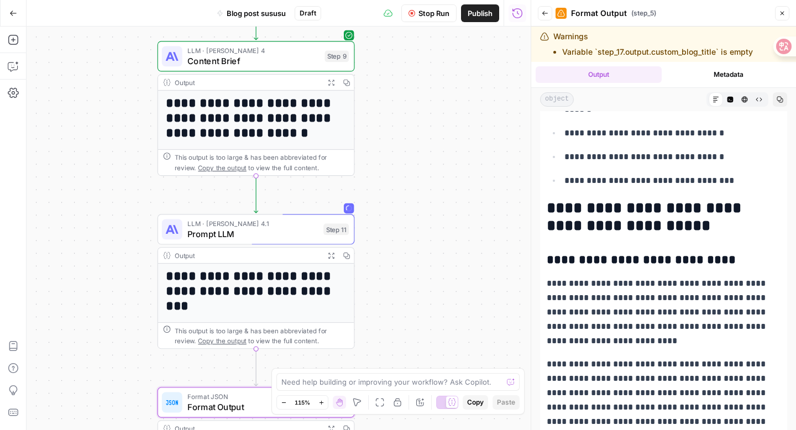
drag, startPoint x: 408, startPoint y: 72, endPoint x: 408, endPoint y: 140, distance: 67.5
click at [408, 140] on div "Workflow Set Inputs Inputs Google Search Google Search Step 34 Output Expand Ou…" at bounding box center [279, 229] width 504 height 404
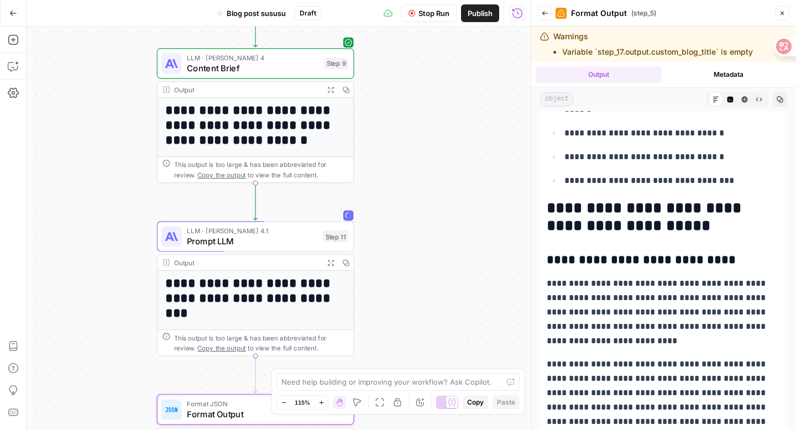
click at [335, 91] on button "Expand Output" at bounding box center [330, 89] width 15 height 15
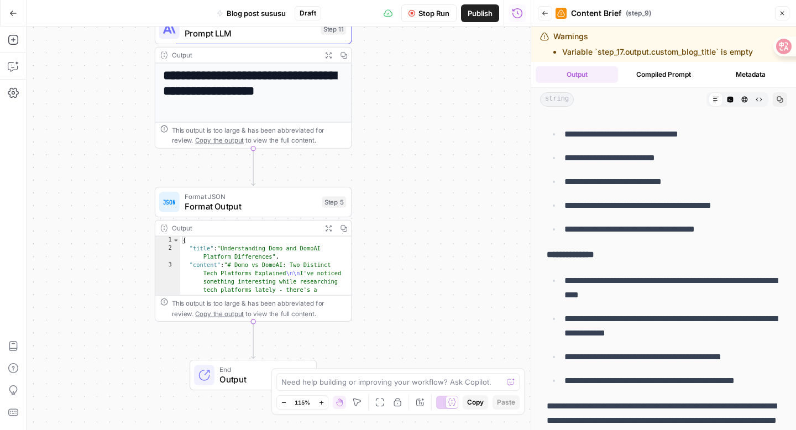
scroll to position [35, 0]
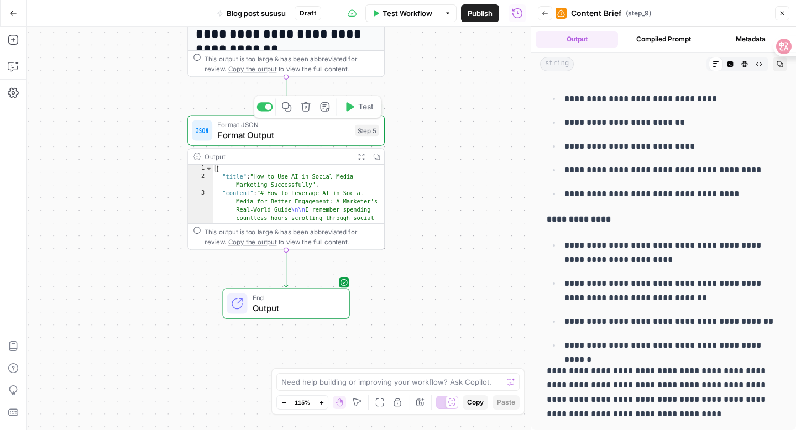
click at [363, 152] on button "Expand Output" at bounding box center [361, 156] width 15 height 15
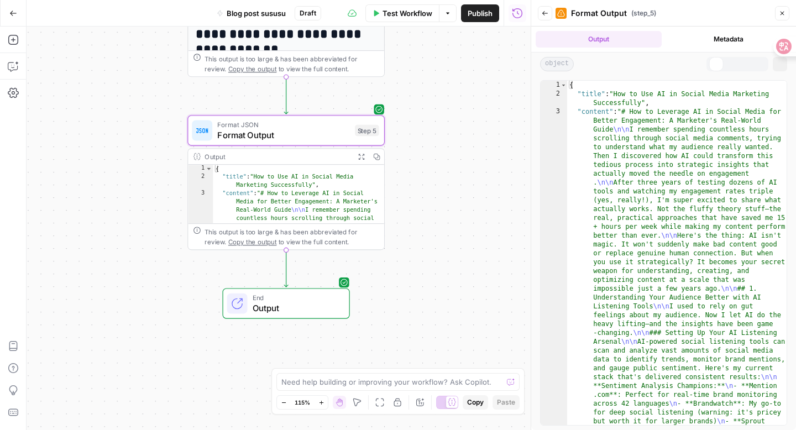
scroll to position [0, 0]
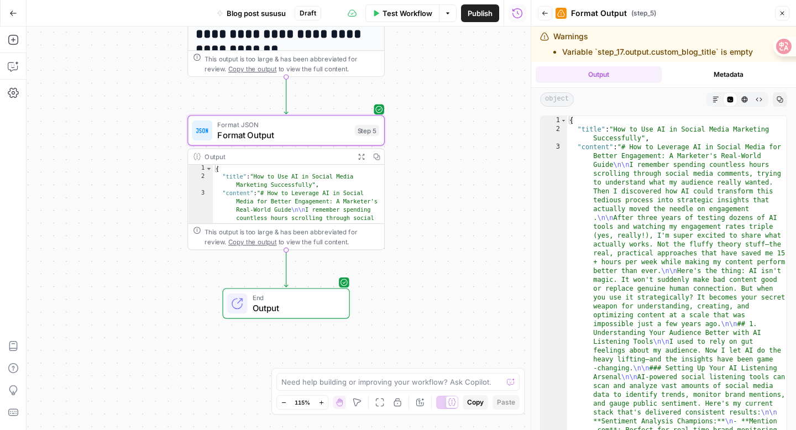
click at [718, 98] on icon "button" at bounding box center [716, 99] width 7 height 7
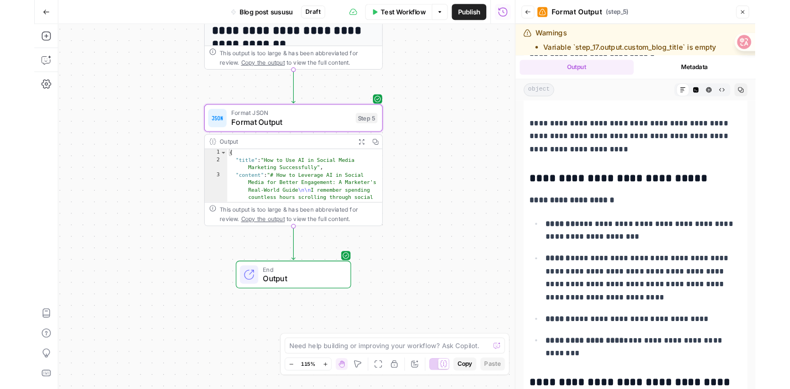
scroll to position [1522, 0]
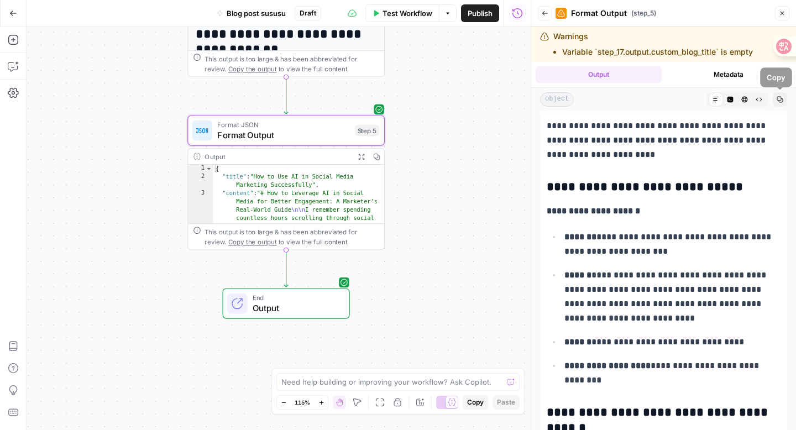
click at [783, 100] on span "Copy" at bounding box center [783, 100] width 1 height 1
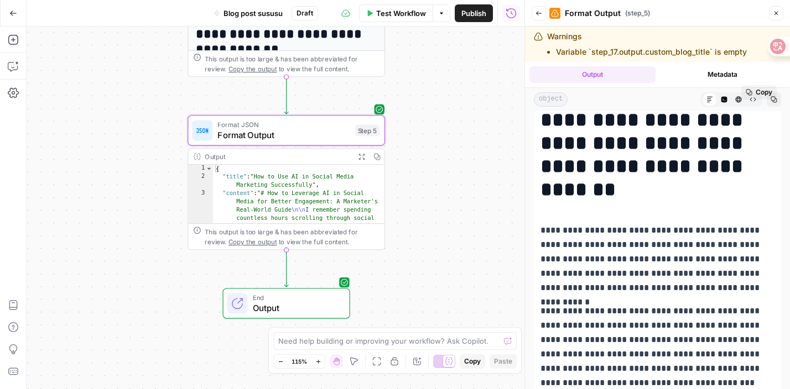
scroll to position [0, 0]
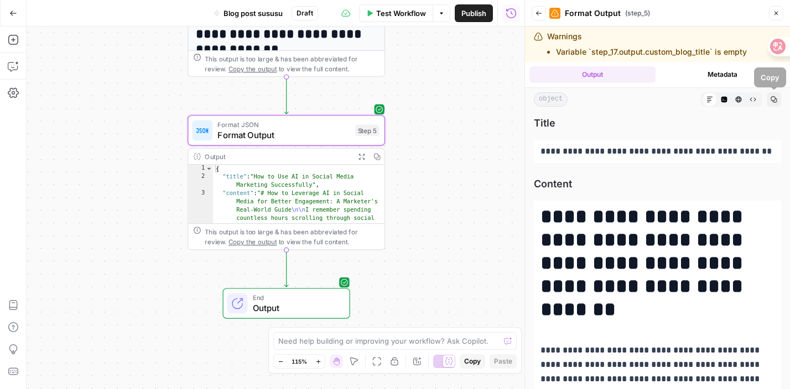
click at [767, 101] on button "Copy" at bounding box center [773, 99] width 14 height 14
